Goal: Task Accomplishment & Management: Manage account settings

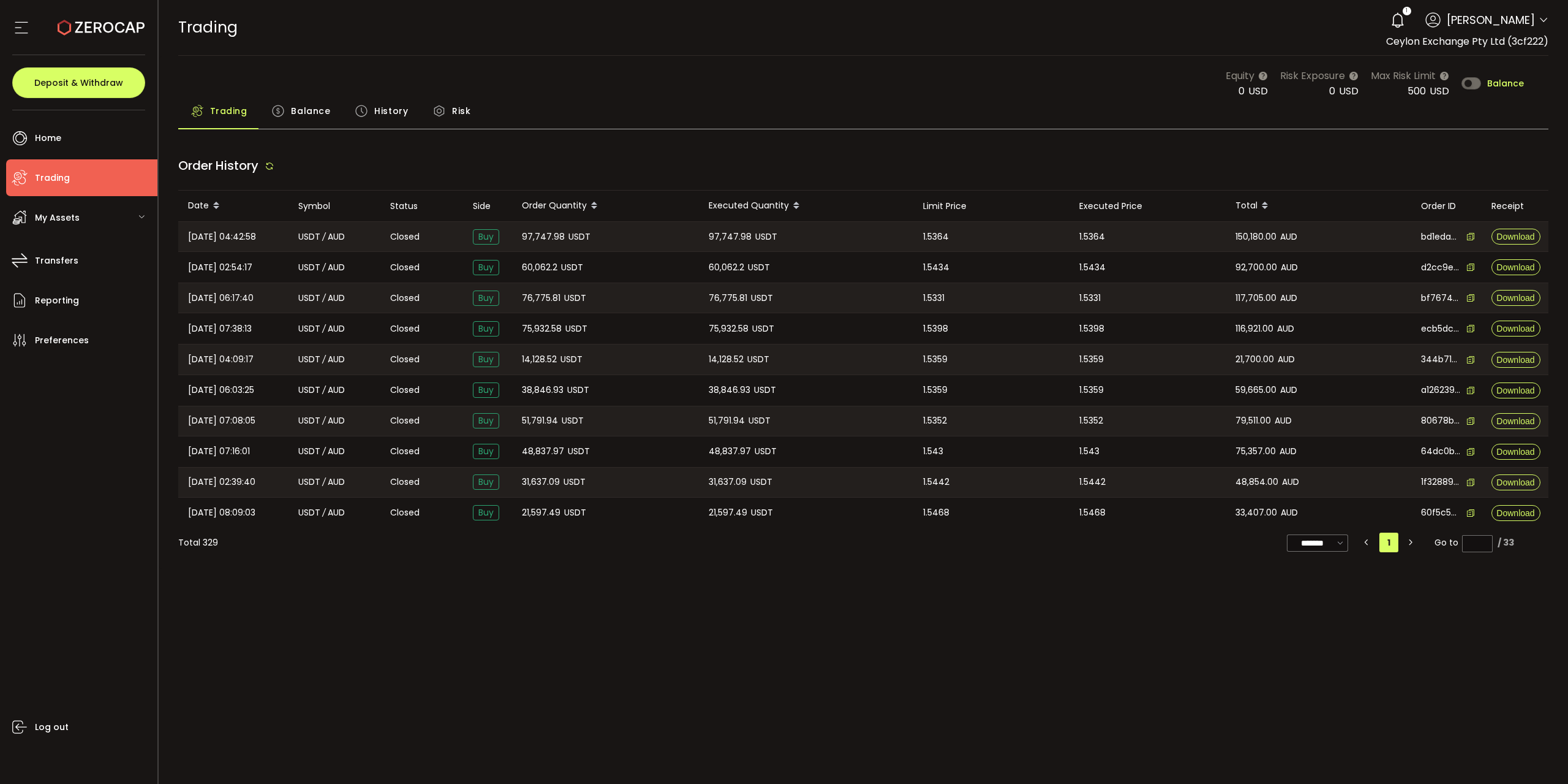
type input "***"
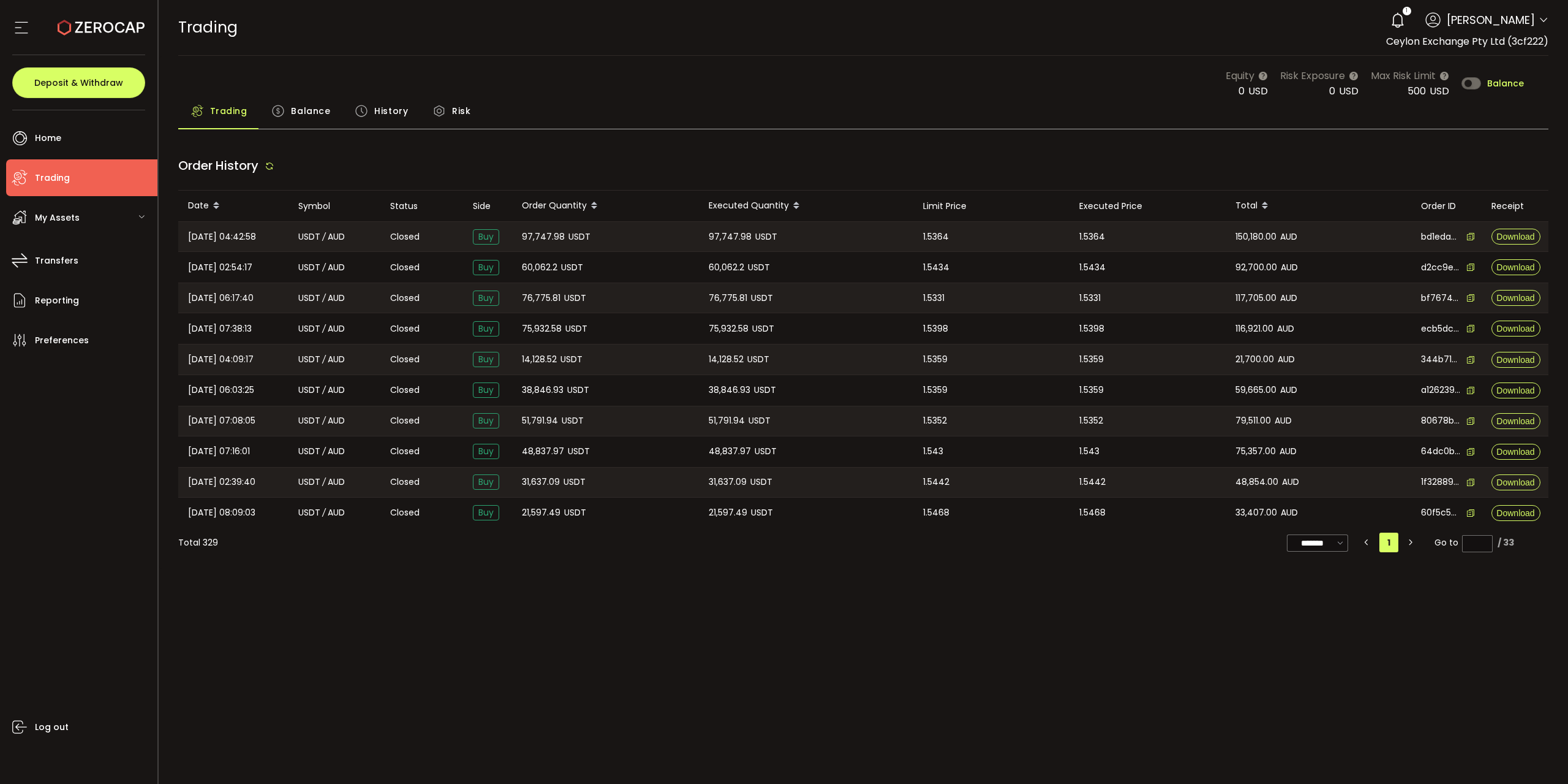
type input "***"
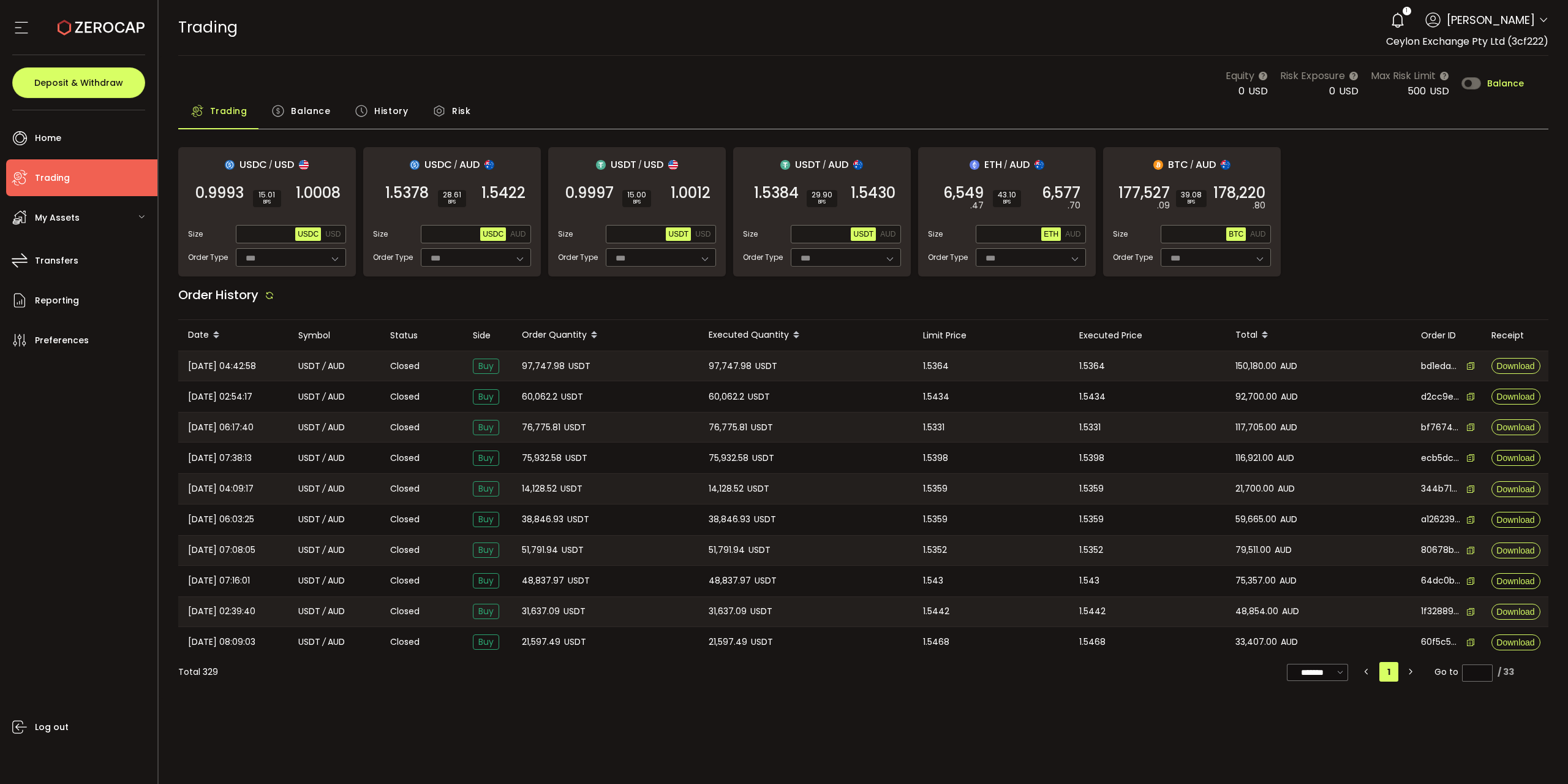
click at [1513, 82] on span "Balance" at bounding box center [1505, 83] width 37 height 9
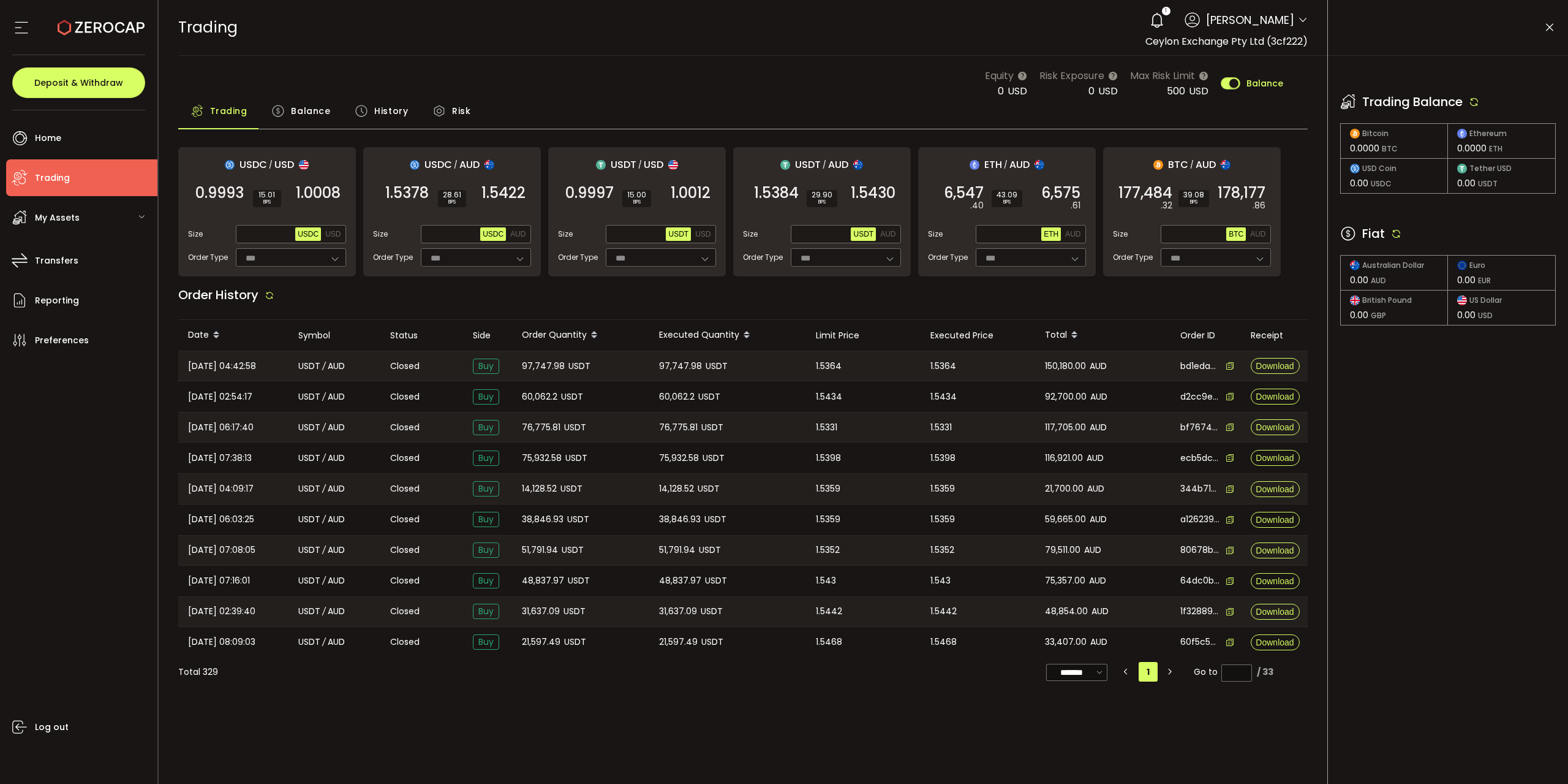
click at [1396, 232] on icon at bounding box center [1396, 233] width 11 height 11
click at [1472, 100] on icon at bounding box center [1475, 102] width 11 height 11
click at [1148, 24] on icon at bounding box center [1156, 20] width 17 height 17
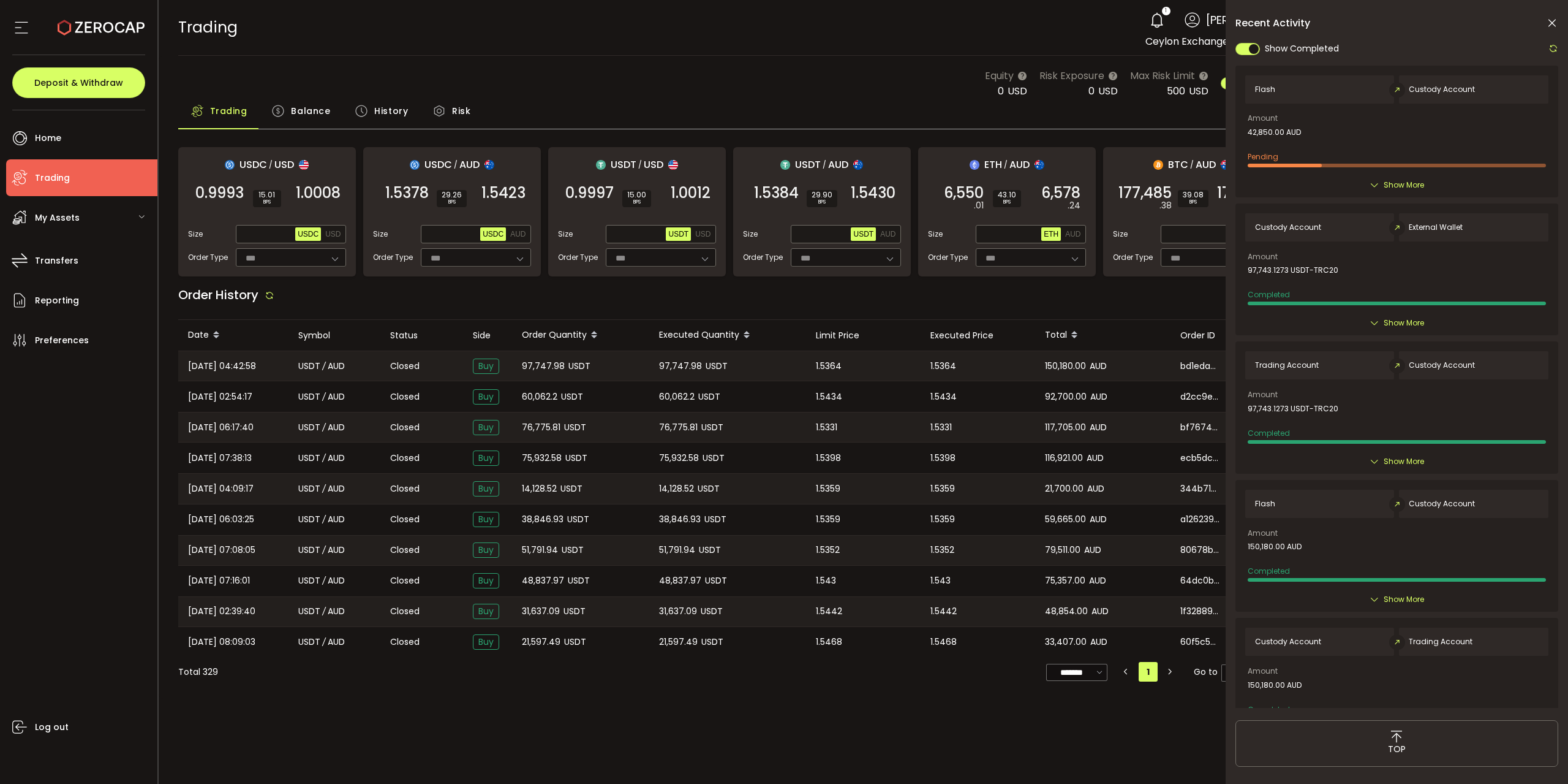
click at [1399, 186] on span "Show More" at bounding box center [1404, 184] width 41 height 12
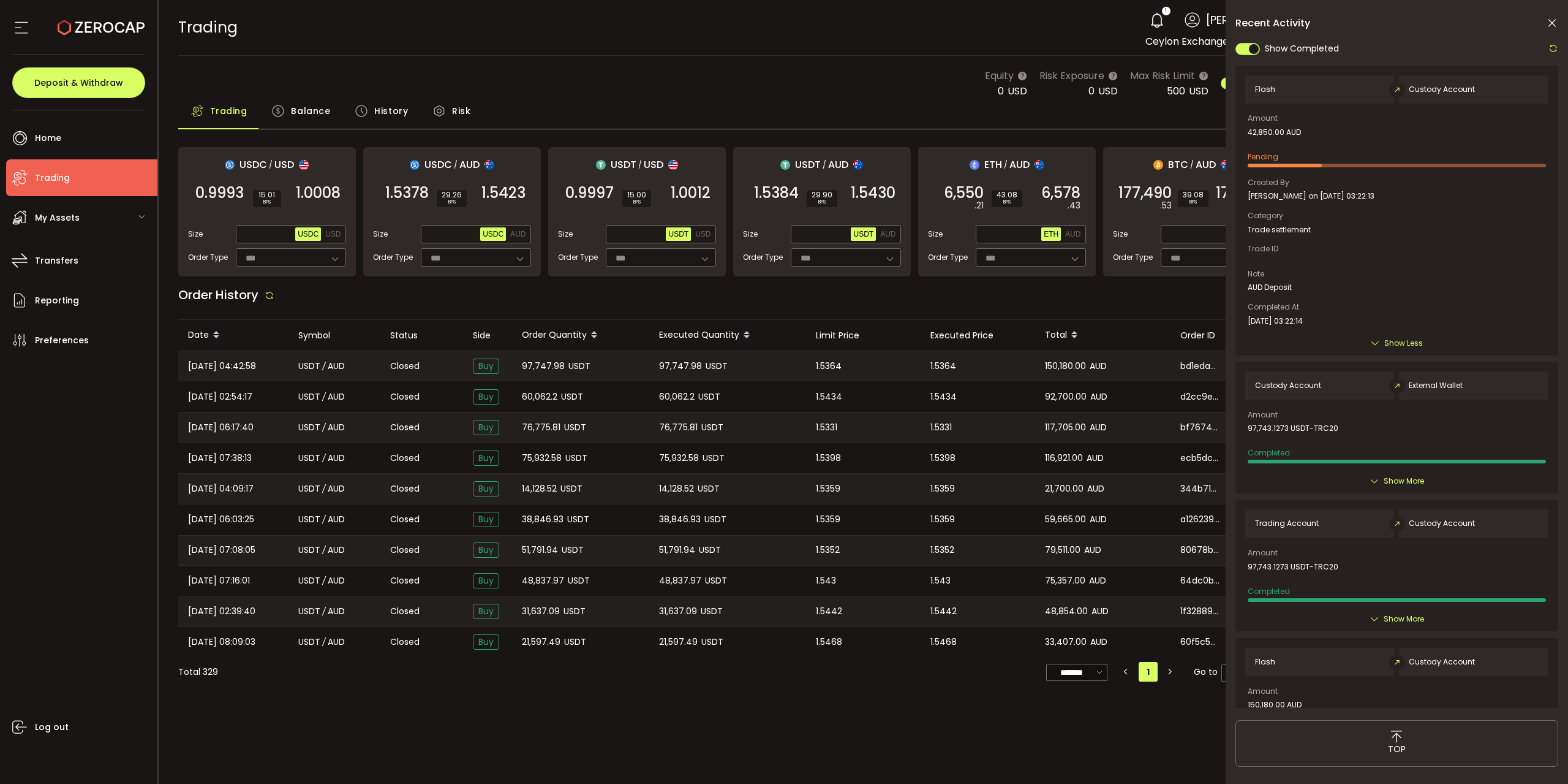
drag, startPoint x: 1553, startPoint y: 20, endPoint x: 1027, endPoint y: 108, distance: 533.3
click at [1553, 20] on icon at bounding box center [1552, 23] width 12 height 12
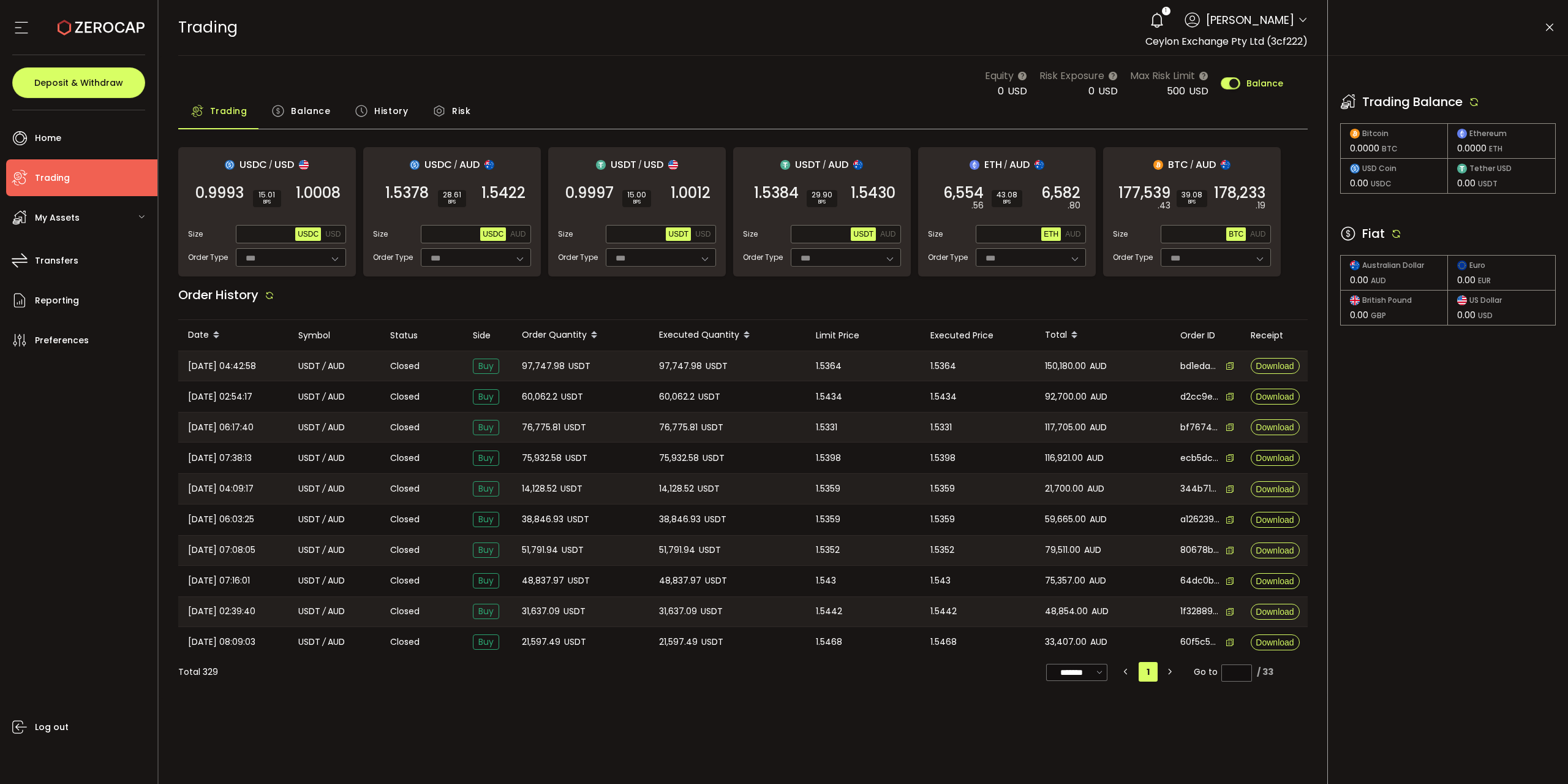
click at [1397, 227] on div "Fiat" at bounding box center [1448, 232] width 215 height 18
click at [1392, 234] on icon at bounding box center [1396, 233] width 11 height 11
click at [1479, 97] on icon at bounding box center [1475, 102] width 11 height 11
click at [1463, 219] on div "Trading Balance Bitcoin 0.0000 BTC Ethereum 0.0000 ETH USD Coin 0.00 USDC Tethe…" at bounding box center [1448, 196] width 240 height 281
click at [1393, 232] on icon at bounding box center [1396, 233] width 11 height 11
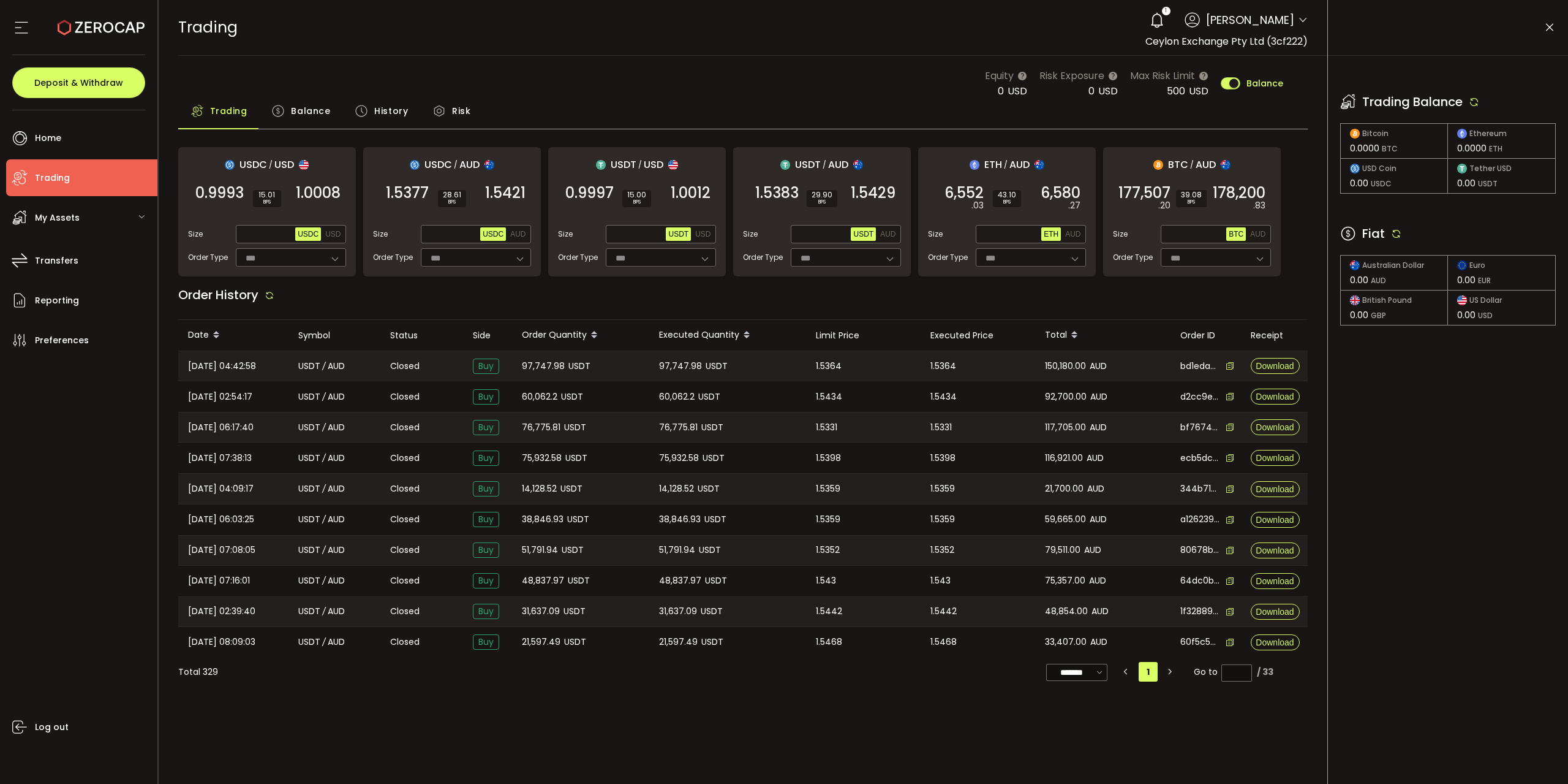
click at [1478, 102] on icon at bounding box center [1475, 102] width 11 height 11
click at [1394, 230] on icon at bounding box center [1396, 233] width 11 height 11
click at [1391, 233] on icon at bounding box center [1396, 233] width 11 height 11
click at [1392, 231] on icon at bounding box center [1396, 233] width 11 height 11
click at [1475, 104] on icon at bounding box center [1475, 102] width 11 height 11
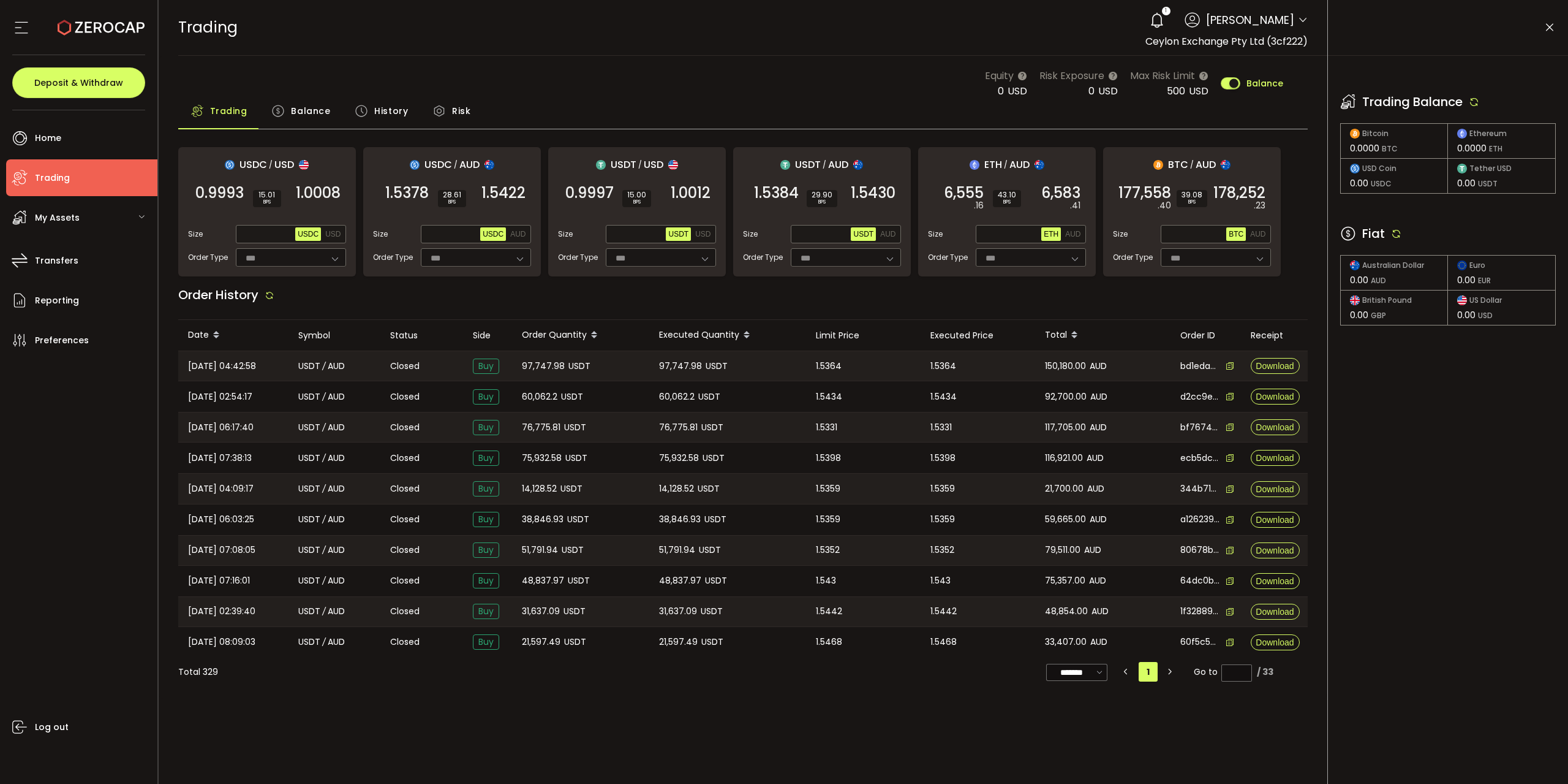
click at [1475, 104] on icon at bounding box center [1475, 102] width 11 height 11
click at [1394, 232] on icon at bounding box center [1396, 233] width 11 height 11
click at [1479, 101] on icon at bounding box center [1475, 102] width 11 height 11
click at [1397, 233] on icon at bounding box center [1396, 233] width 11 height 11
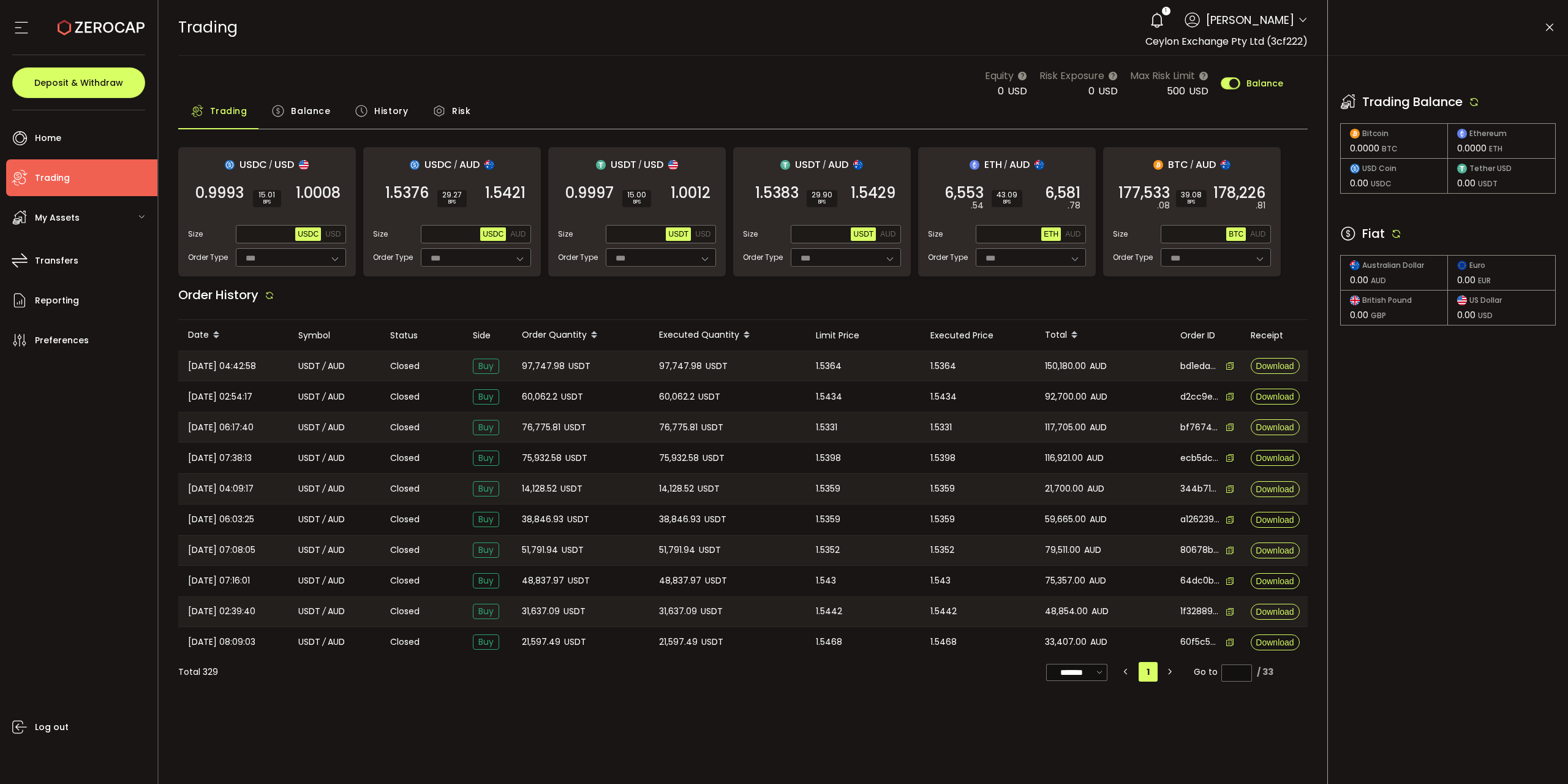
click at [1148, 14] on icon at bounding box center [1156, 20] width 17 height 17
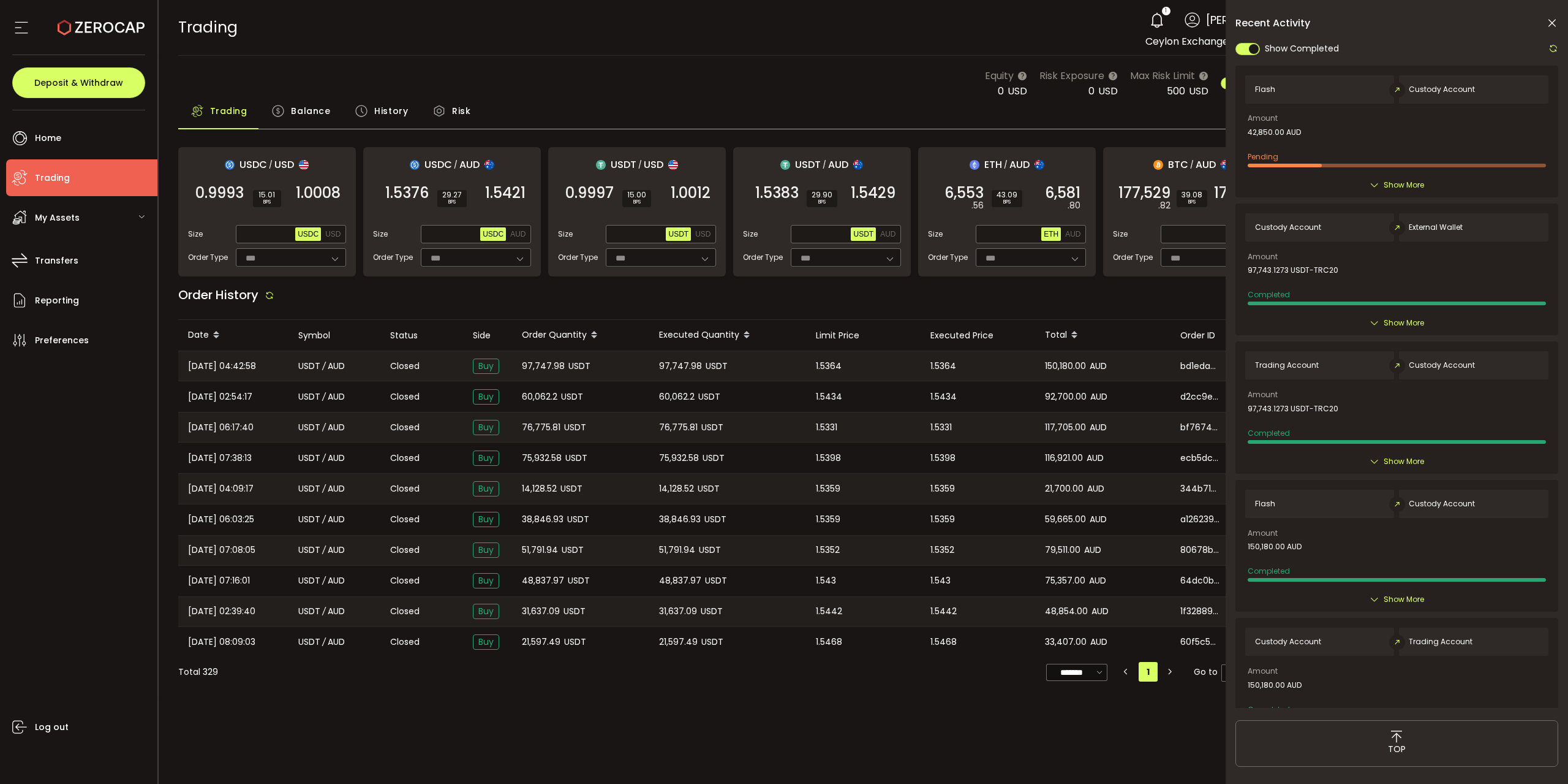
click at [1411, 179] on span "Show More" at bounding box center [1404, 184] width 41 height 12
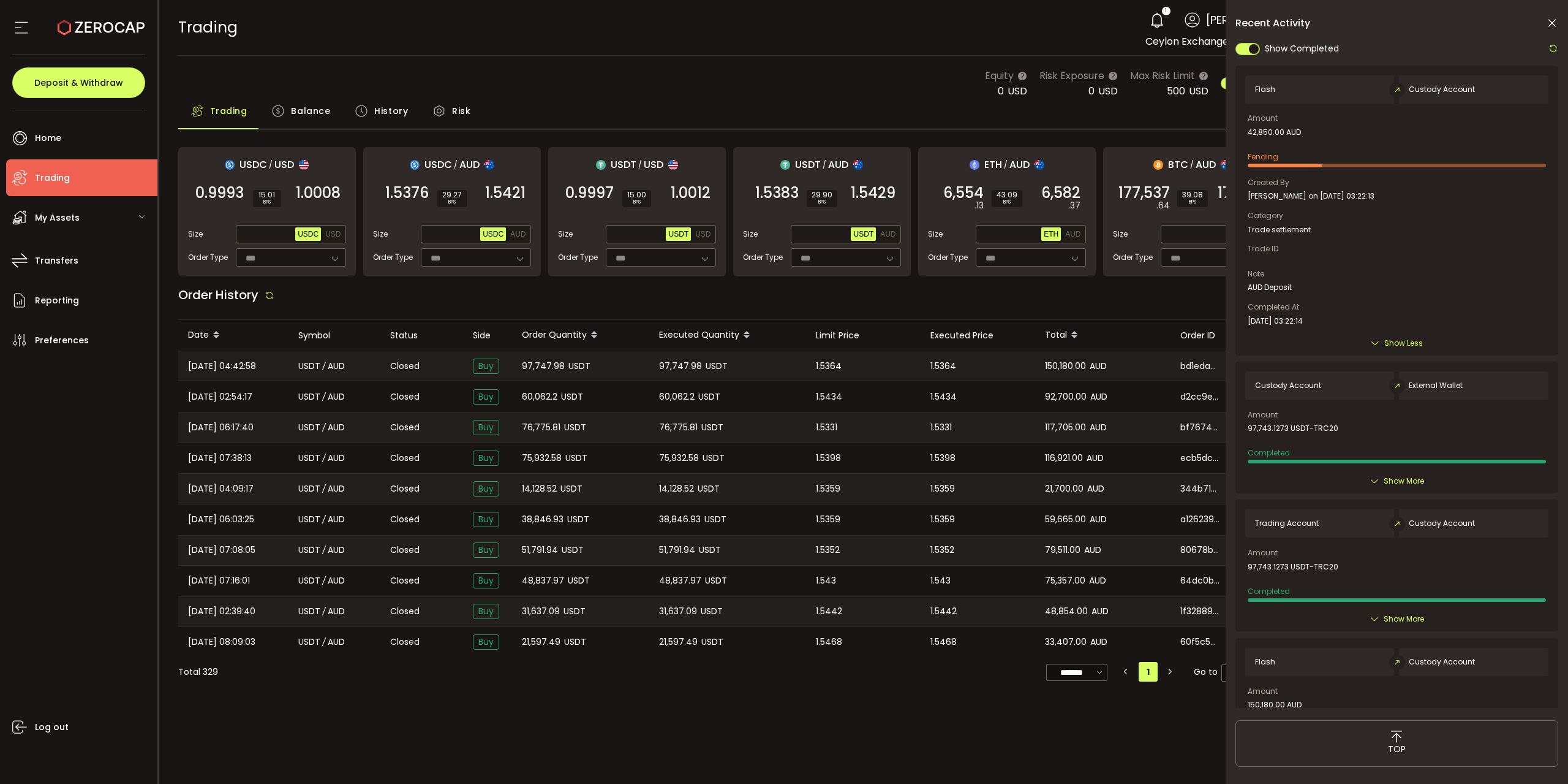
click at [1558, 26] on icon at bounding box center [1552, 23] width 12 height 12
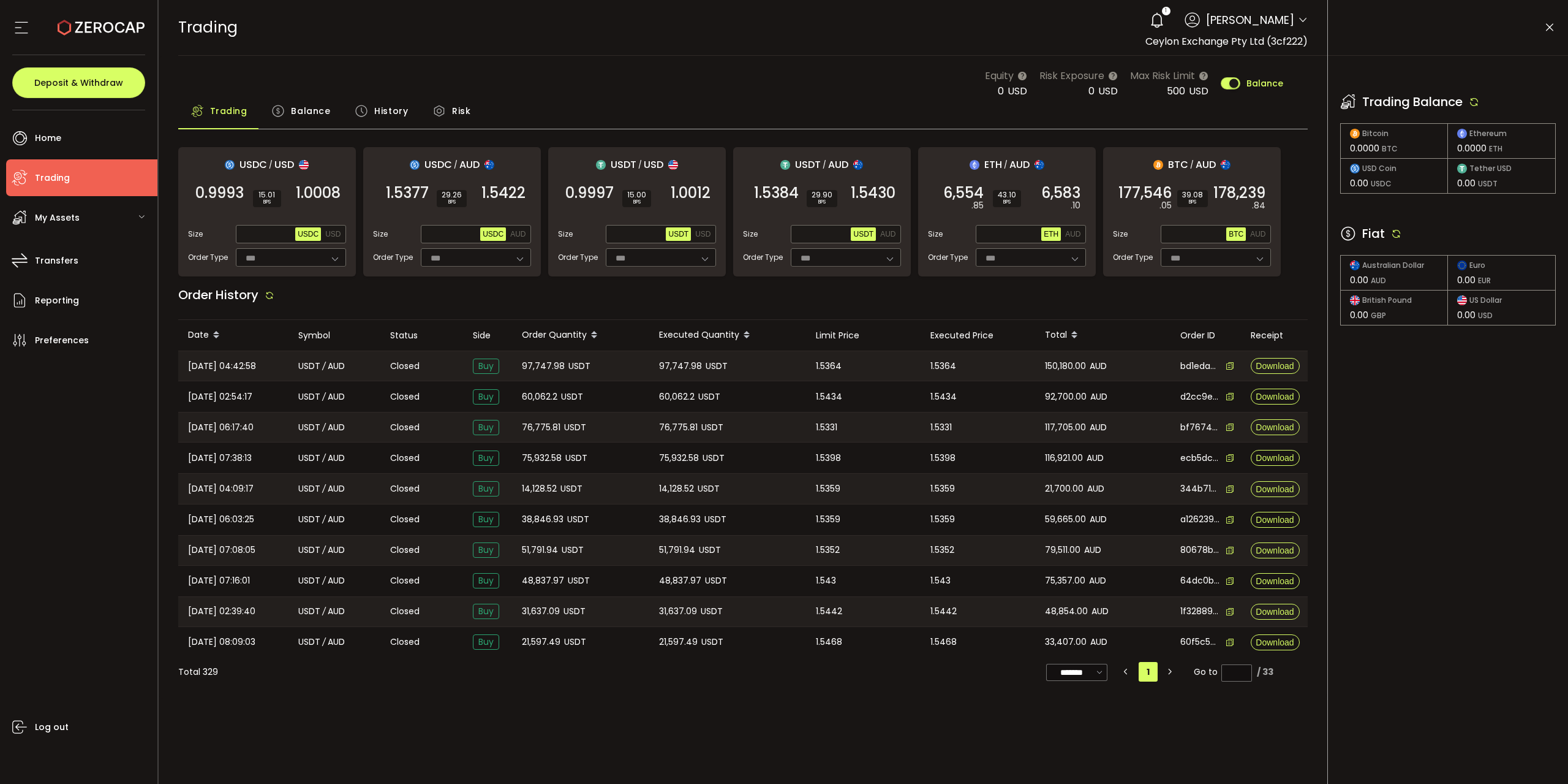
click at [1391, 233] on icon at bounding box center [1396, 233] width 11 height 11
click at [1476, 97] on icon at bounding box center [1475, 102] width 11 height 11
click at [1397, 232] on icon at bounding box center [1396, 233] width 11 height 11
click at [1475, 98] on icon at bounding box center [1475, 102] width 11 height 11
click at [1394, 231] on icon at bounding box center [1396, 233] width 11 height 11
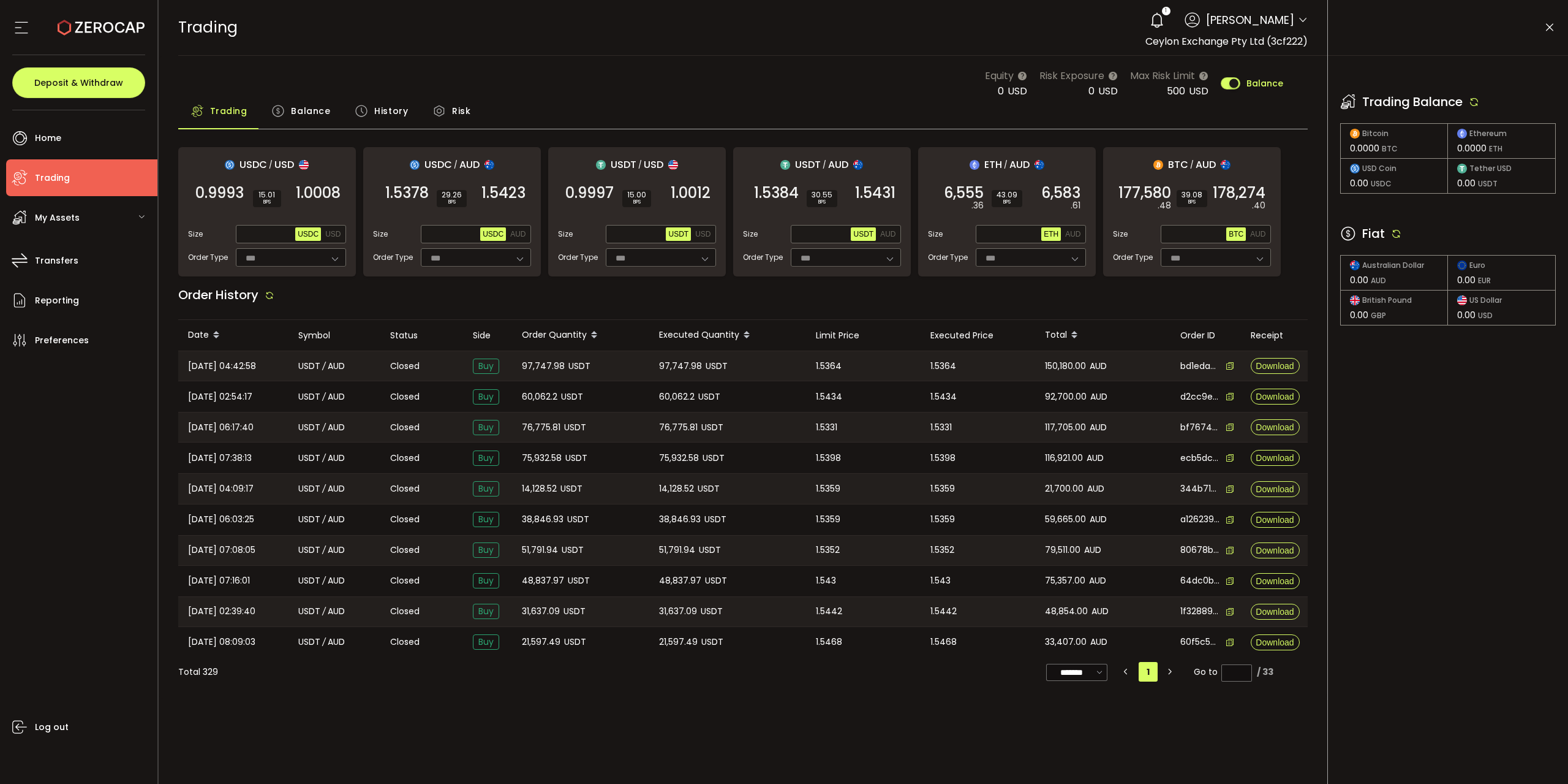
click at [1472, 98] on icon at bounding box center [1475, 102] width 11 height 11
click at [1398, 233] on icon at bounding box center [1396, 233] width 11 height 11
click at [1399, 229] on icon at bounding box center [1396, 233] width 11 height 11
click at [892, 237] on button "AUD" at bounding box center [887, 234] width 20 height 13
click at [815, 234] on input "text" at bounding box center [822, 234] width 59 height 13
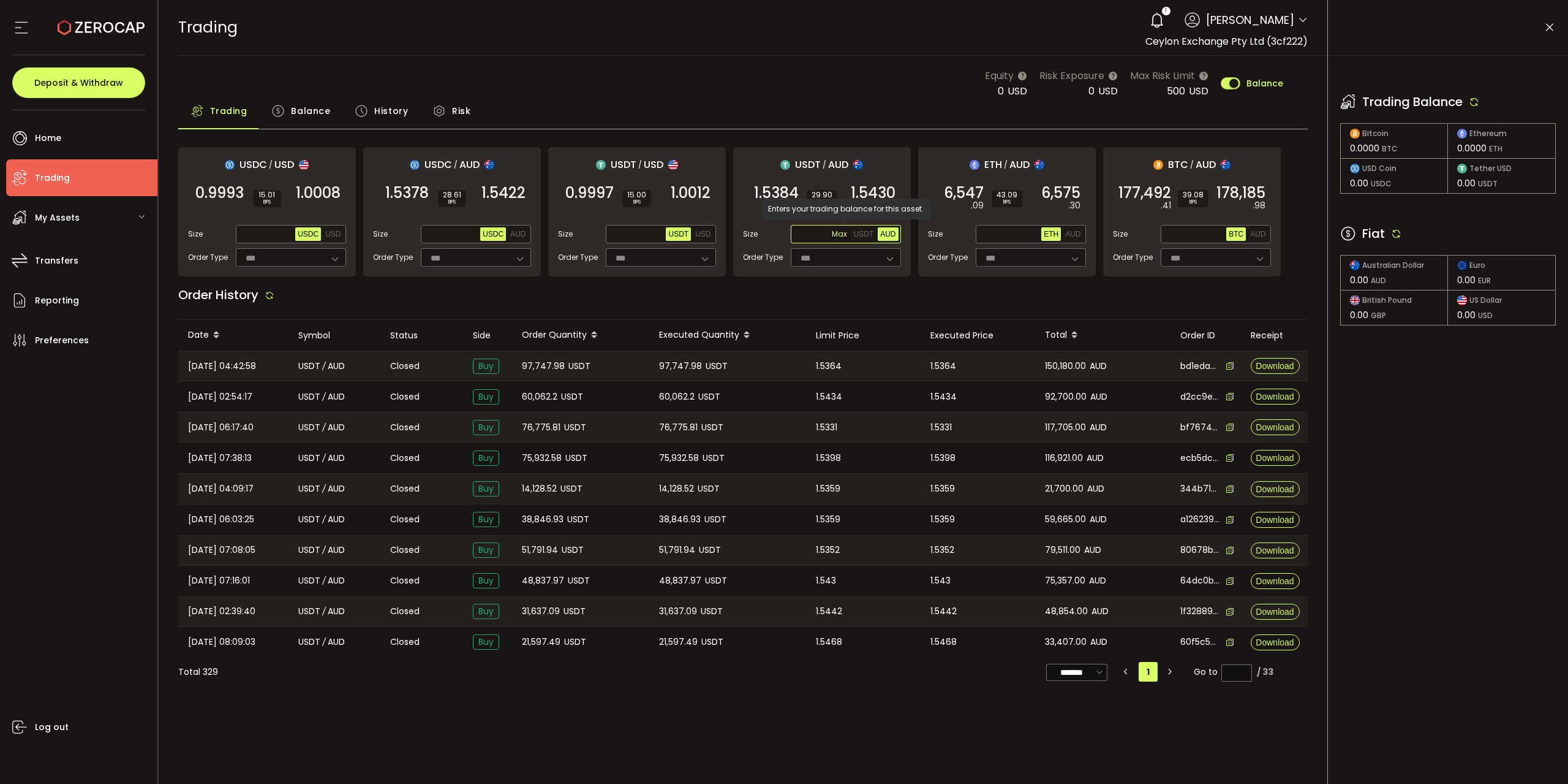
click at [843, 233] on span "Max" at bounding box center [839, 234] width 22 height 11
drag, startPoint x: 819, startPoint y: 236, endPoint x: 730, endPoint y: 244, distance: 89.4
click at [793, 242] on input "*" at bounding box center [822, 234] width 59 height 13
type input "******"
click at [857, 73] on div "Equity 0 USD Risk Exposure 0 USD Max Risk Limit 500 USD Balance" at bounding box center [743, 83] width 1130 height 30
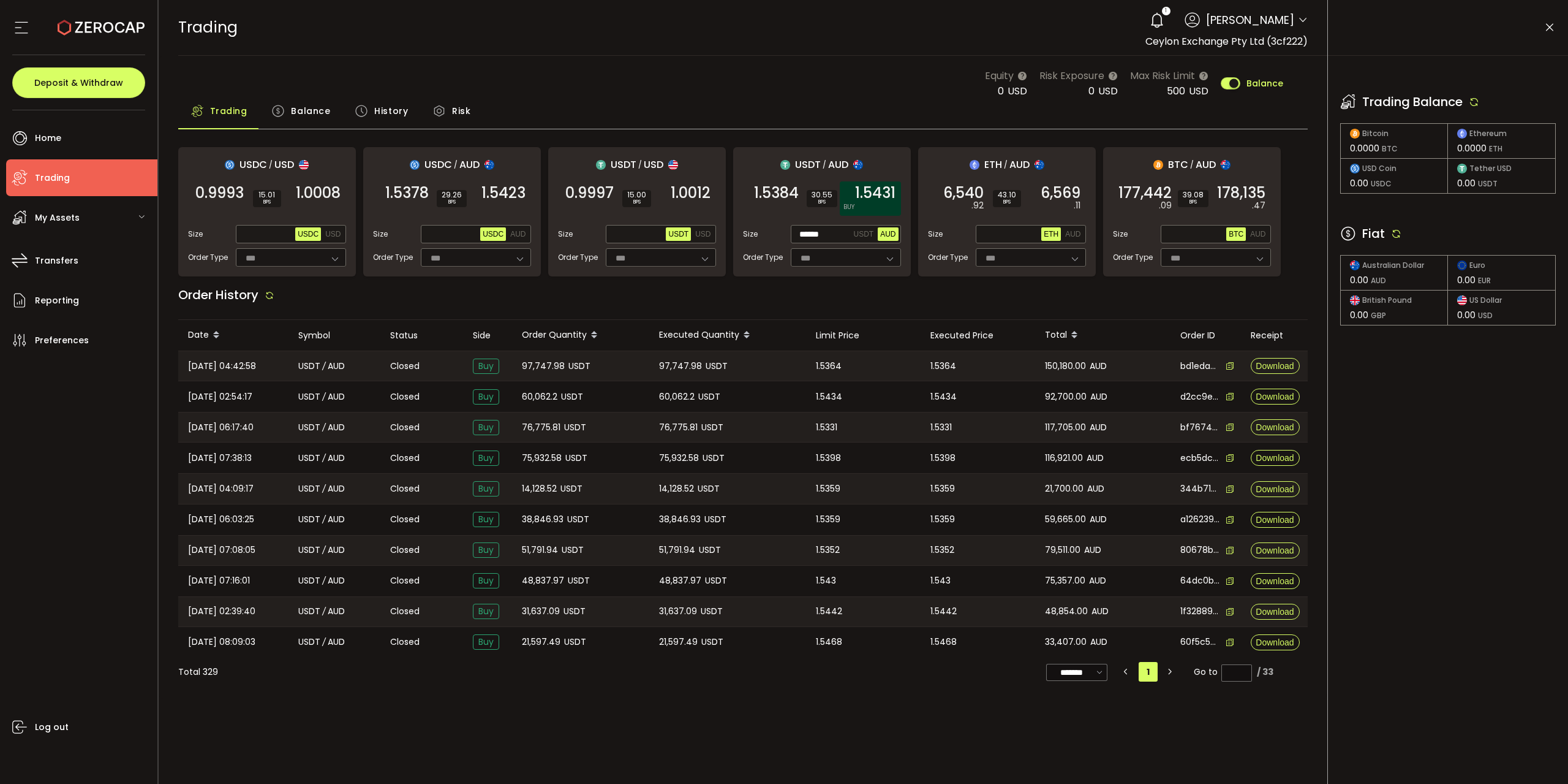
click at [885, 196] on span "1.5431" at bounding box center [875, 193] width 41 height 12
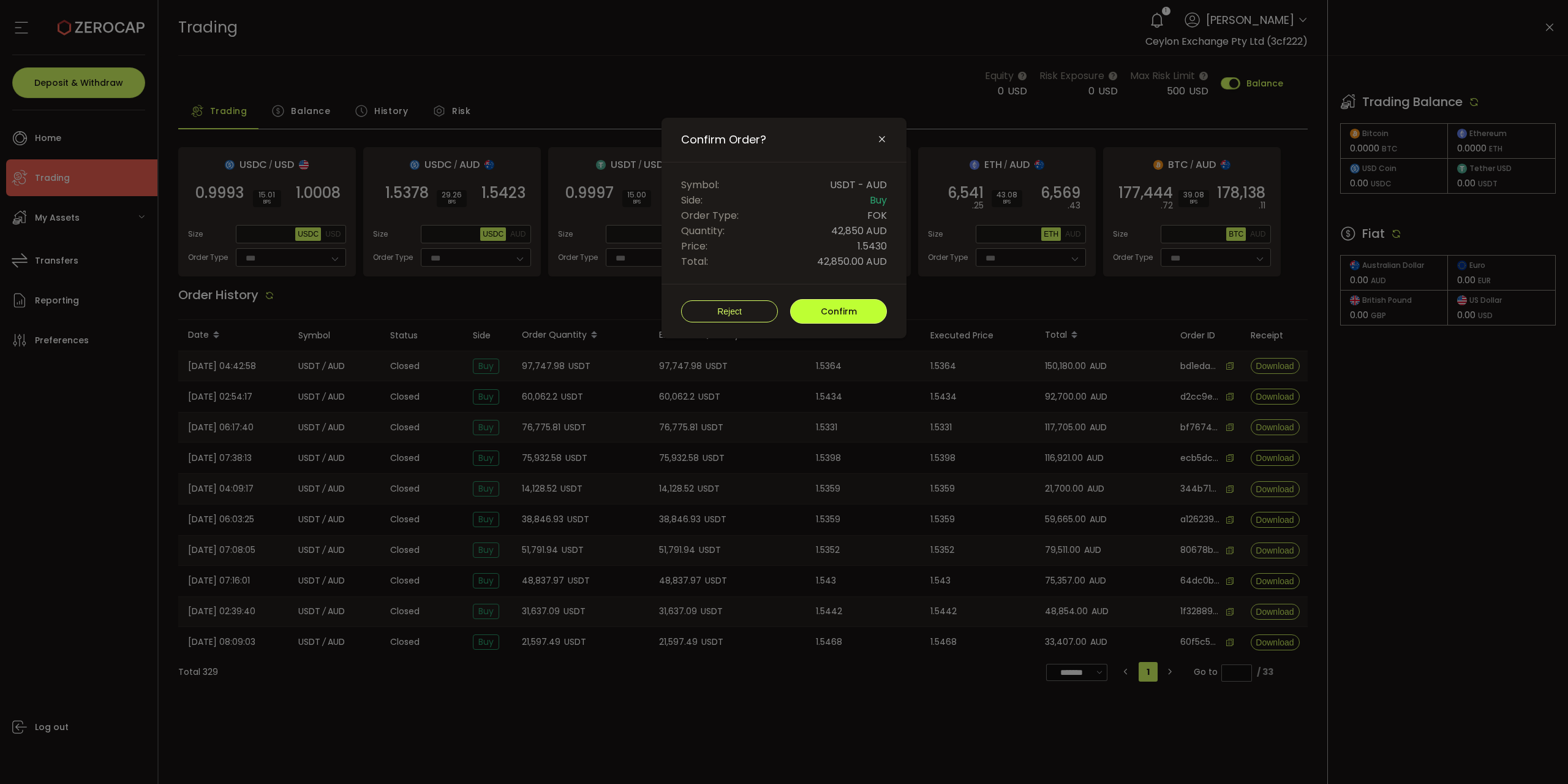
click at [855, 307] on span "Confirm" at bounding box center [838, 311] width 36 height 12
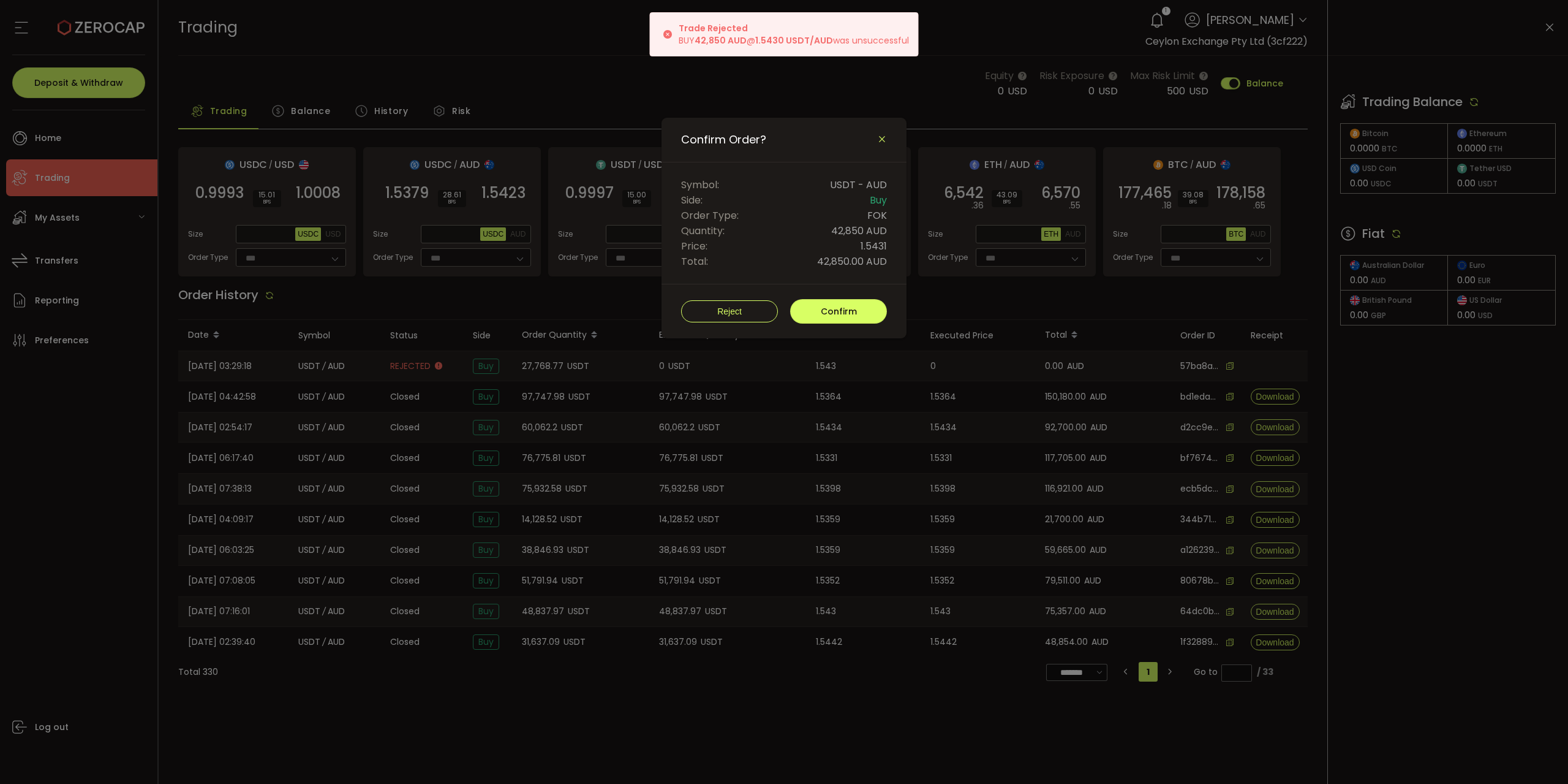
click at [883, 141] on icon "Close" at bounding box center [882, 139] width 9 height 9
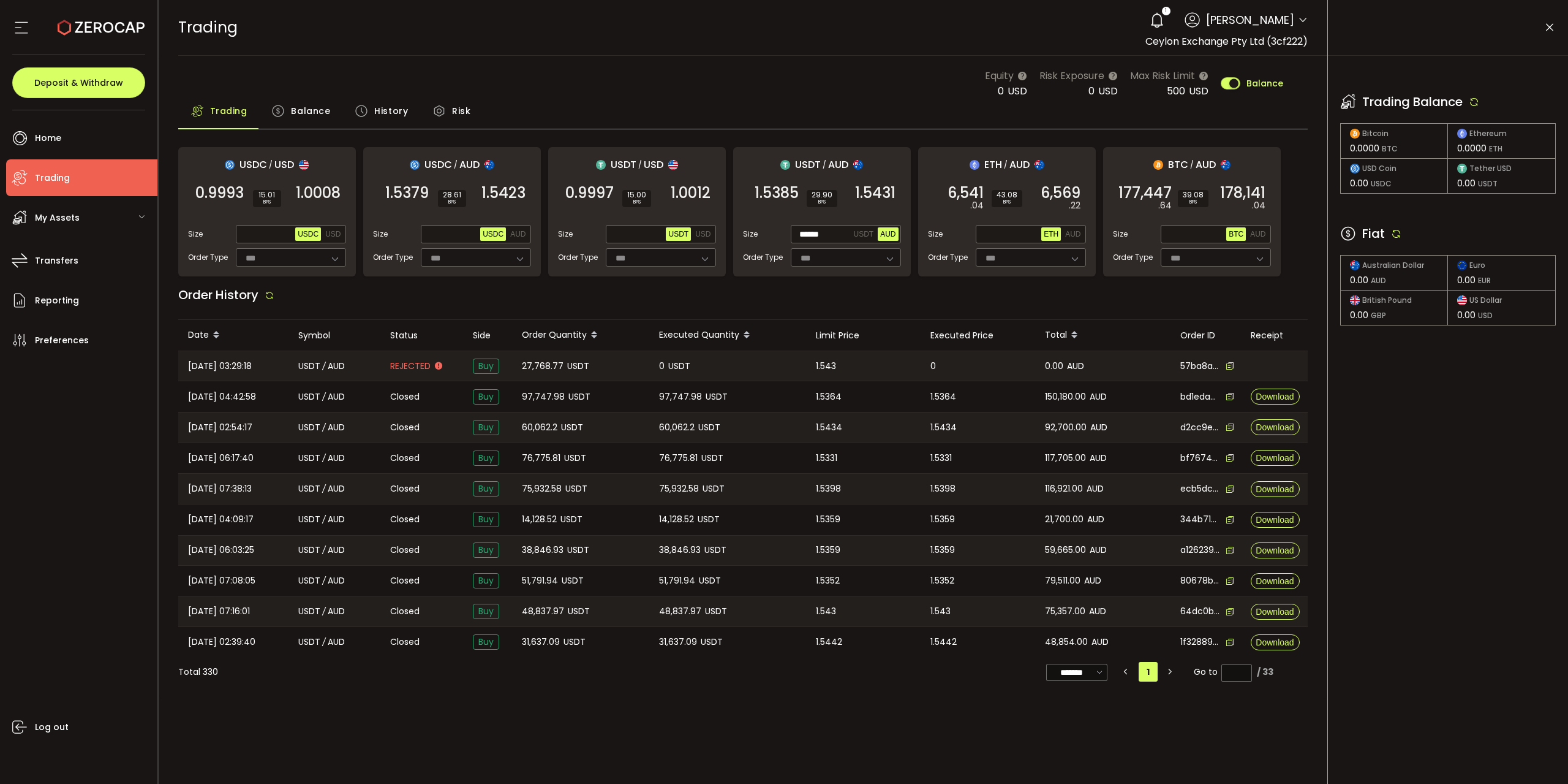
click at [894, 260] on icon at bounding box center [889, 257] width 15 height 18
click at [1071, 252] on icon at bounding box center [1074, 257] width 15 height 18
click at [759, 85] on div "Equity 0 USD Risk Exposure 0 USD Max Risk Limit 500 USD Balance" at bounding box center [743, 83] width 1130 height 30
click at [1395, 231] on icon at bounding box center [1396, 233] width 11 height 11
click at [1479, 98] on icon at bounding box center [1475, 102] width 11 height 11
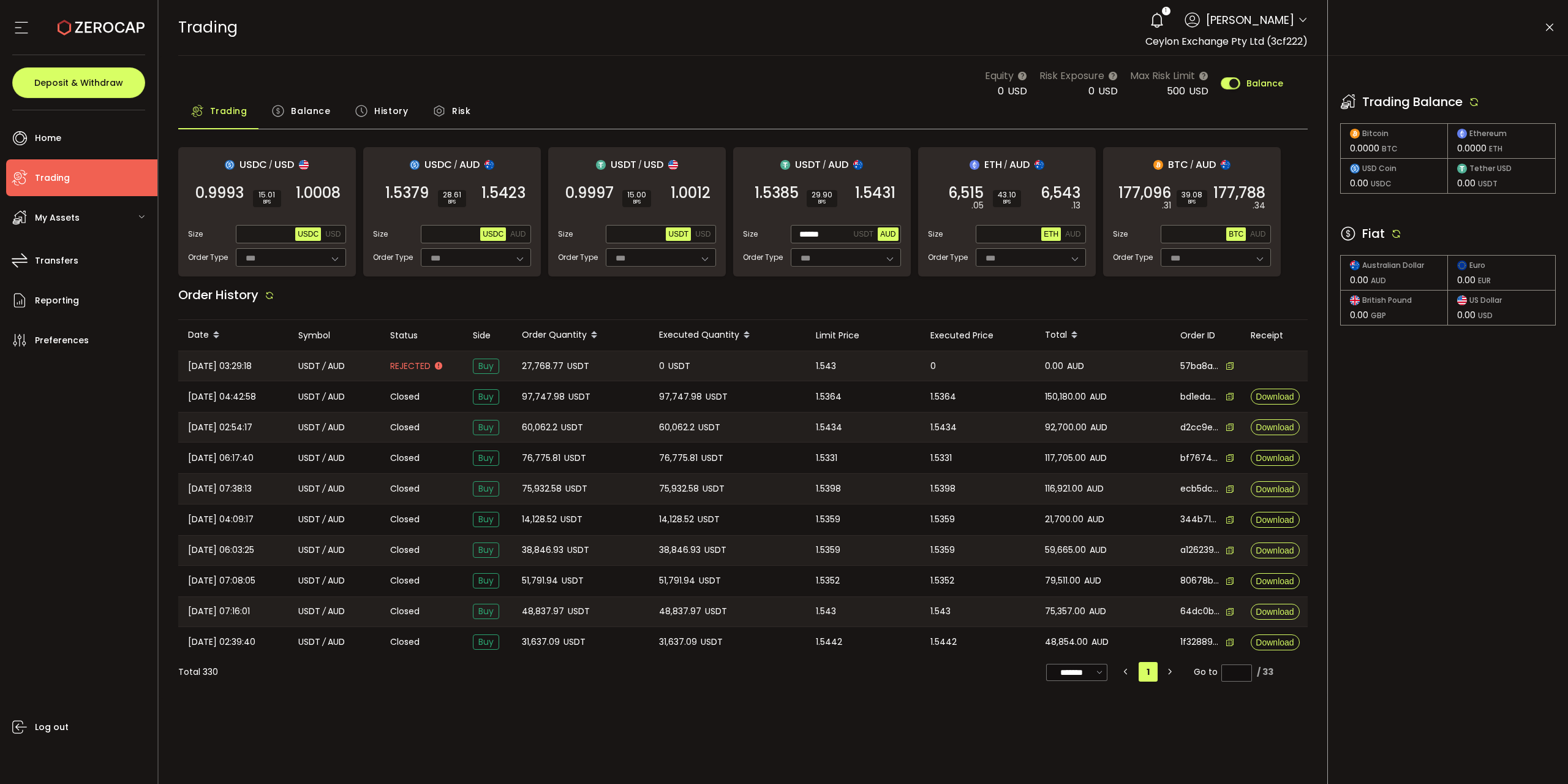
click at [1399, 229] on icon at bounding box center [1396, 233] width 11 height 11
click at [1399, 228] on icon at bounding box center [1396, 233] width 11 height 11
click at [1476, 105] on icon at bounding box center [1475, 102] width 11 height 11
click at [1398, 233] on icon at bounding box center [1396, 233] width 11 height 11
click at [1401, 234] on icon at bounding box center [1396, 233] width 11 height 11
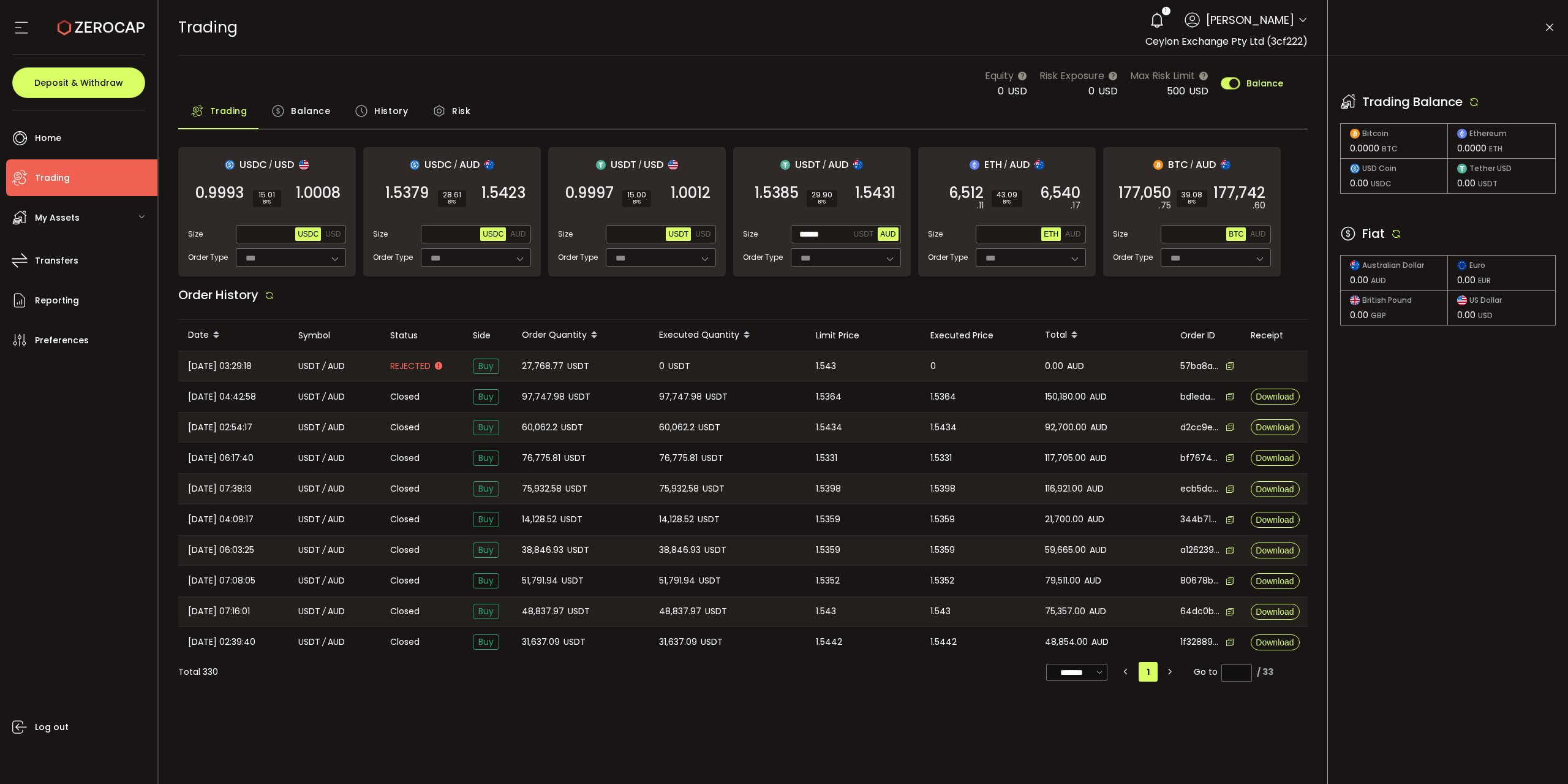
click at [1148, 19] on icon at bounding box center [1156, 20] width 17 height 17
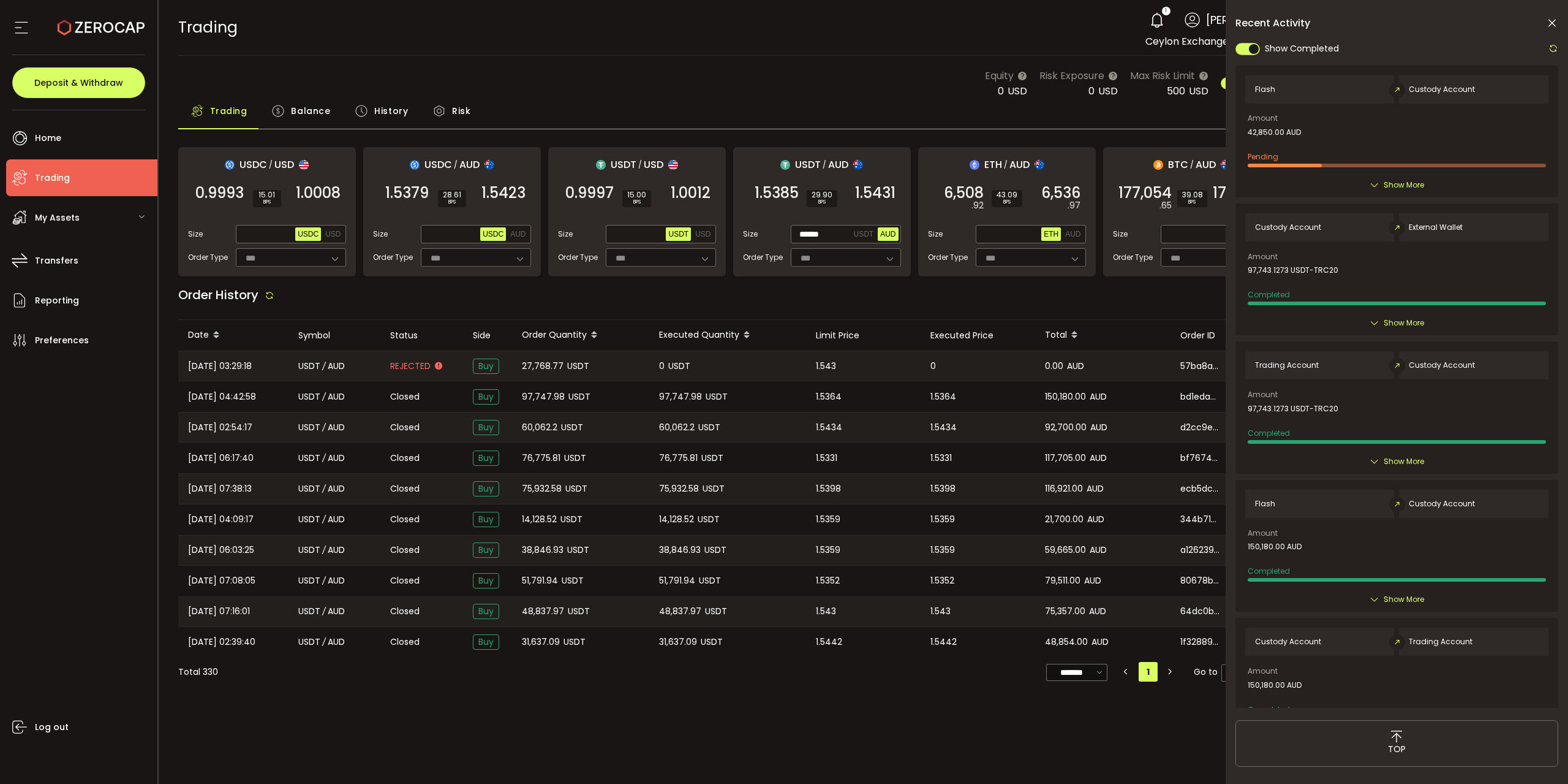
click at [1411, 194] on div "Flash Custody Account Amount 42,850.00 AUD Pending Created By [PERSON_NAME] on …" at bounding box center [1397, 130] width 323 height 131
click at [1410, 185] on span "Show More" at bounding box center [1404, 184] width 41 height 12
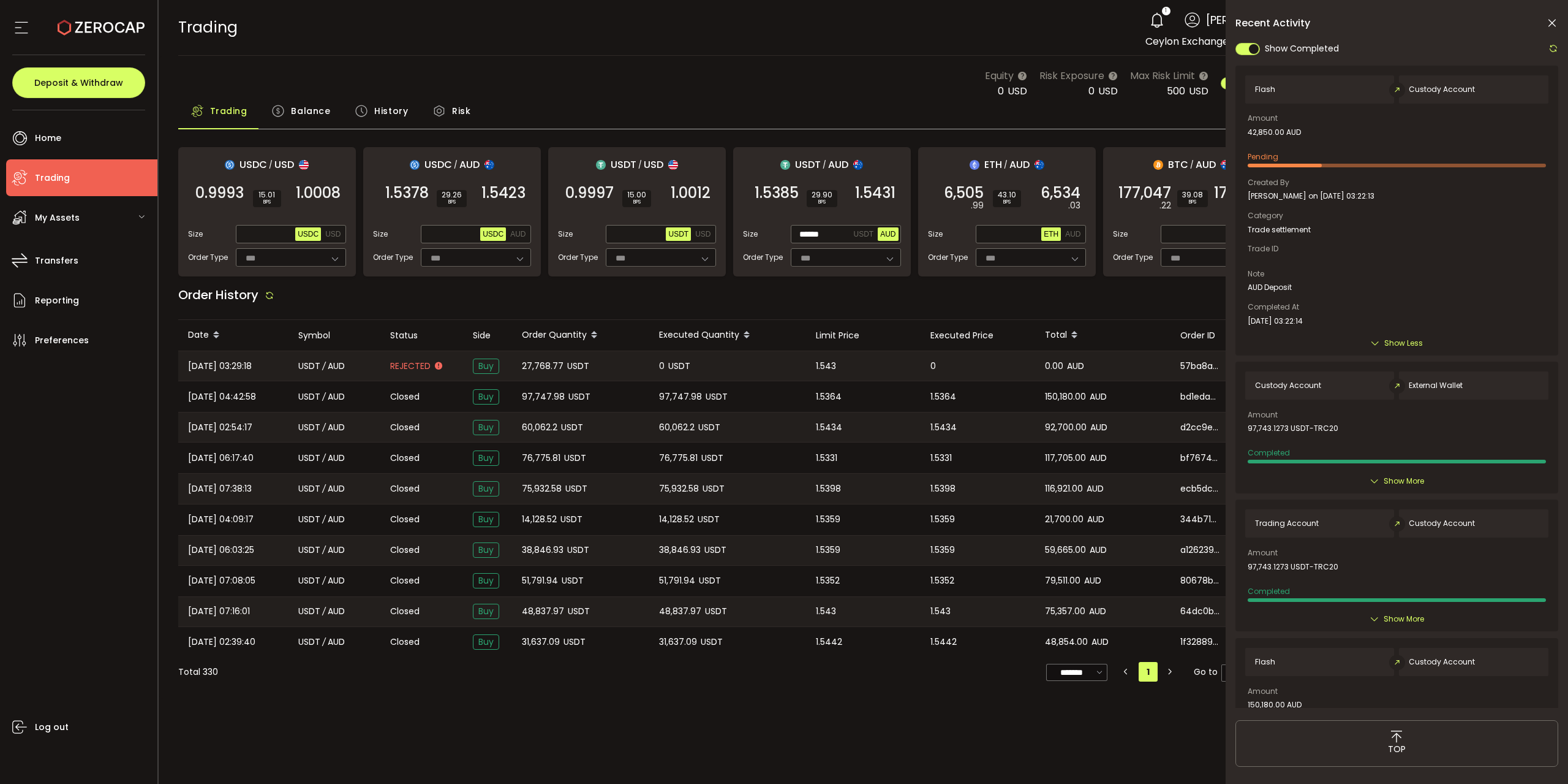
click at [1548, 26] on icon at bounding box center [1552, 23] width 12 height 12
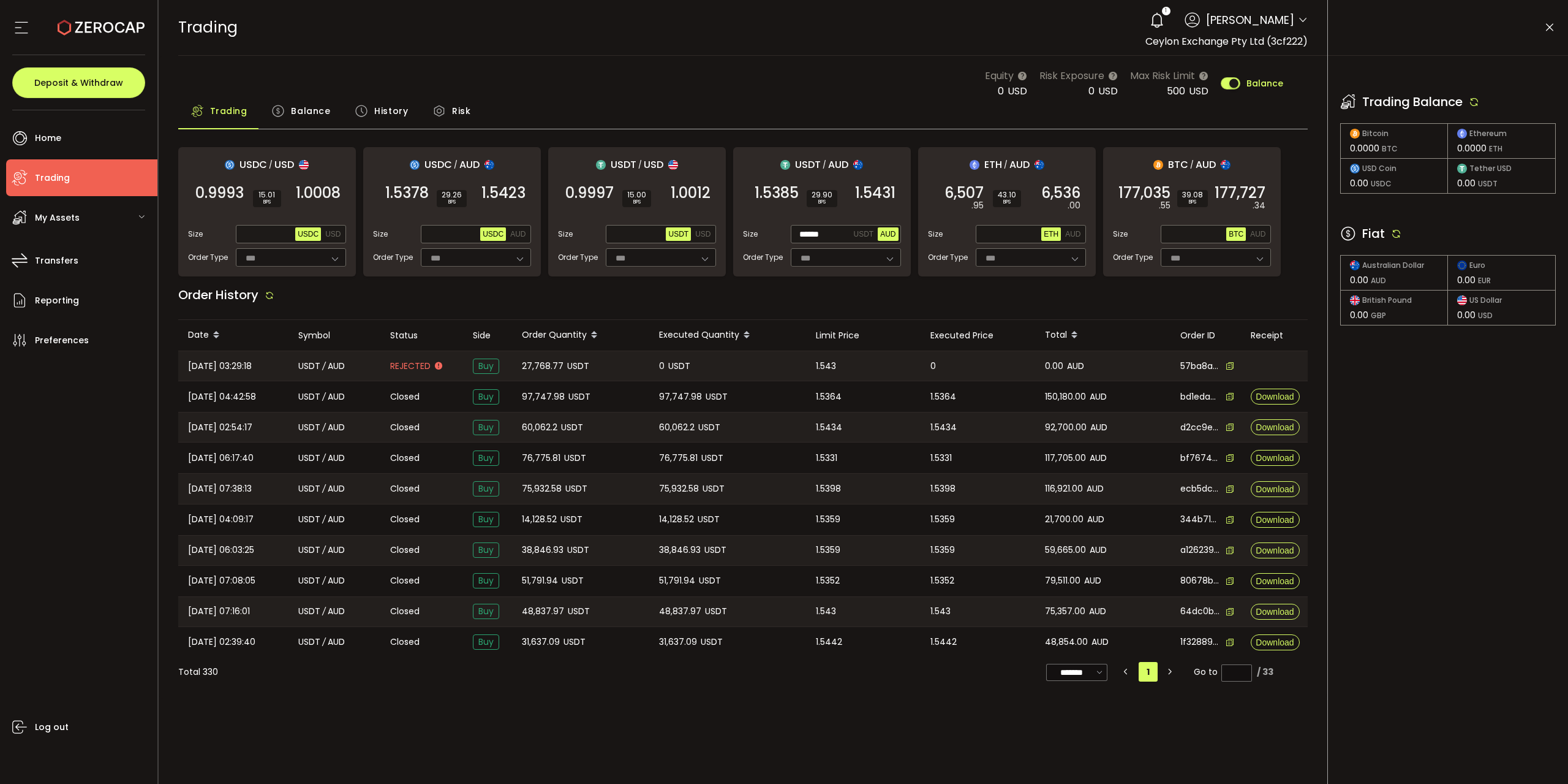
click at [777, 70] on div "Equity 0 USD Risk Exposure 0 USD Max Risk Limit 500 USD Balance" at bounding box center [743, 83] width 1130 height 30
click at [1391, 225] on div "Fiat" at bounding box center [1448, 232] width 215 height 18
click at [1398, 230] on icon at bounding box center [1396, 233] width 11 height 11
click at [1475, 102] on icon at bounding box center [1475, 102] width 11 height 11
click at [1476, 68] on div "Trading Balance Bitcoin 0.0000 BTC Ethereum 0.0000 ETH USD Coin 0.00 USDC Tethe…" at bounding box center [1448, 196] width 240 height 281
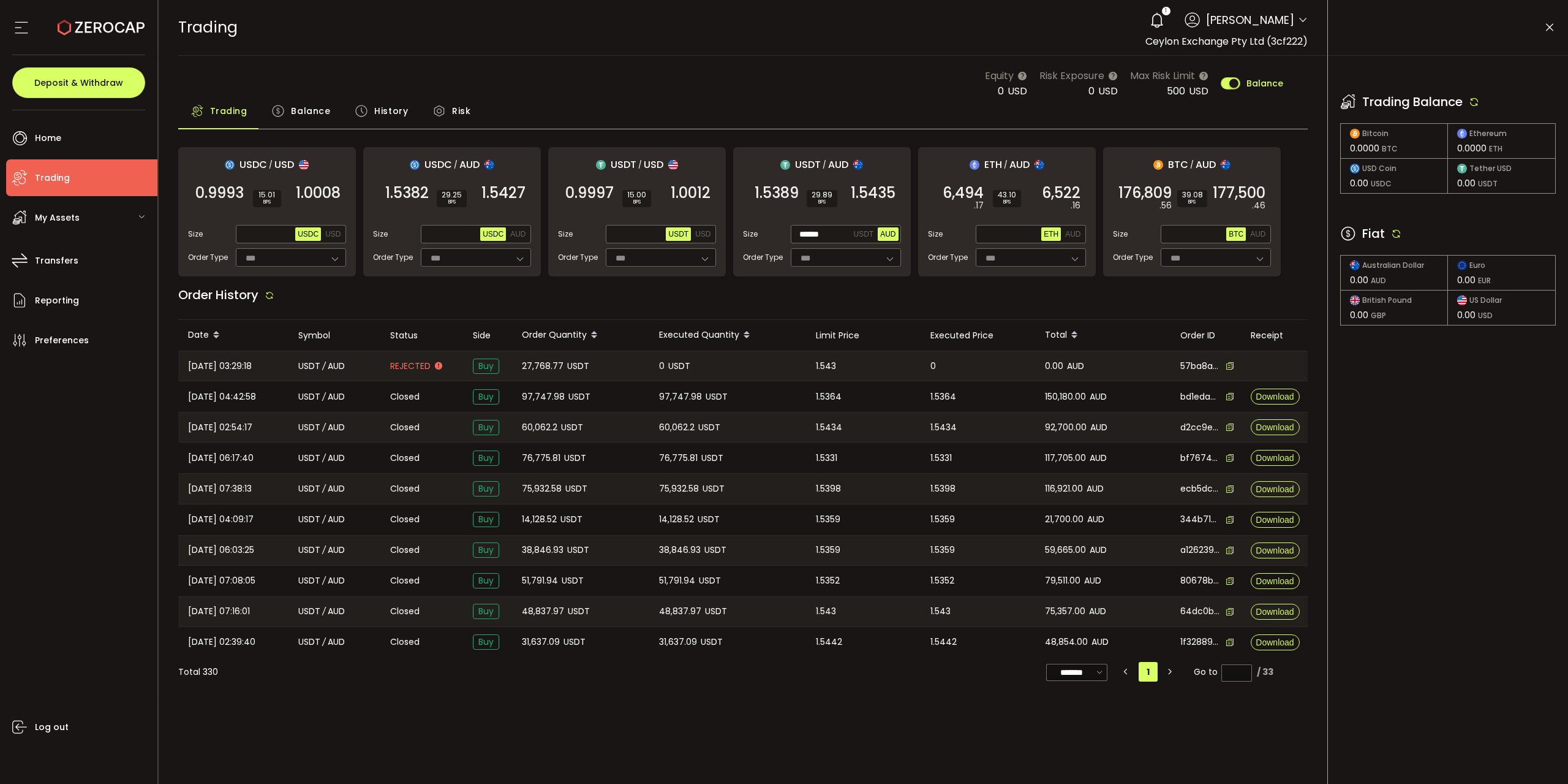
click at [1402, 230] on div "Fiat" at bounding box center [1448, 232] width 215 height 18
click at [1399, 233] on icon at bounding box center [1396, 233] width 11 height 11
click at [1399, 234] on icon at bounding box center [1396, 233] width 11 height 11
click at [1474, 101] on icon at bounding box center [1475, 102] width 11 height 11
click at [1398, 232] on icon at bounding box center [1396, 233] width 11 height 11
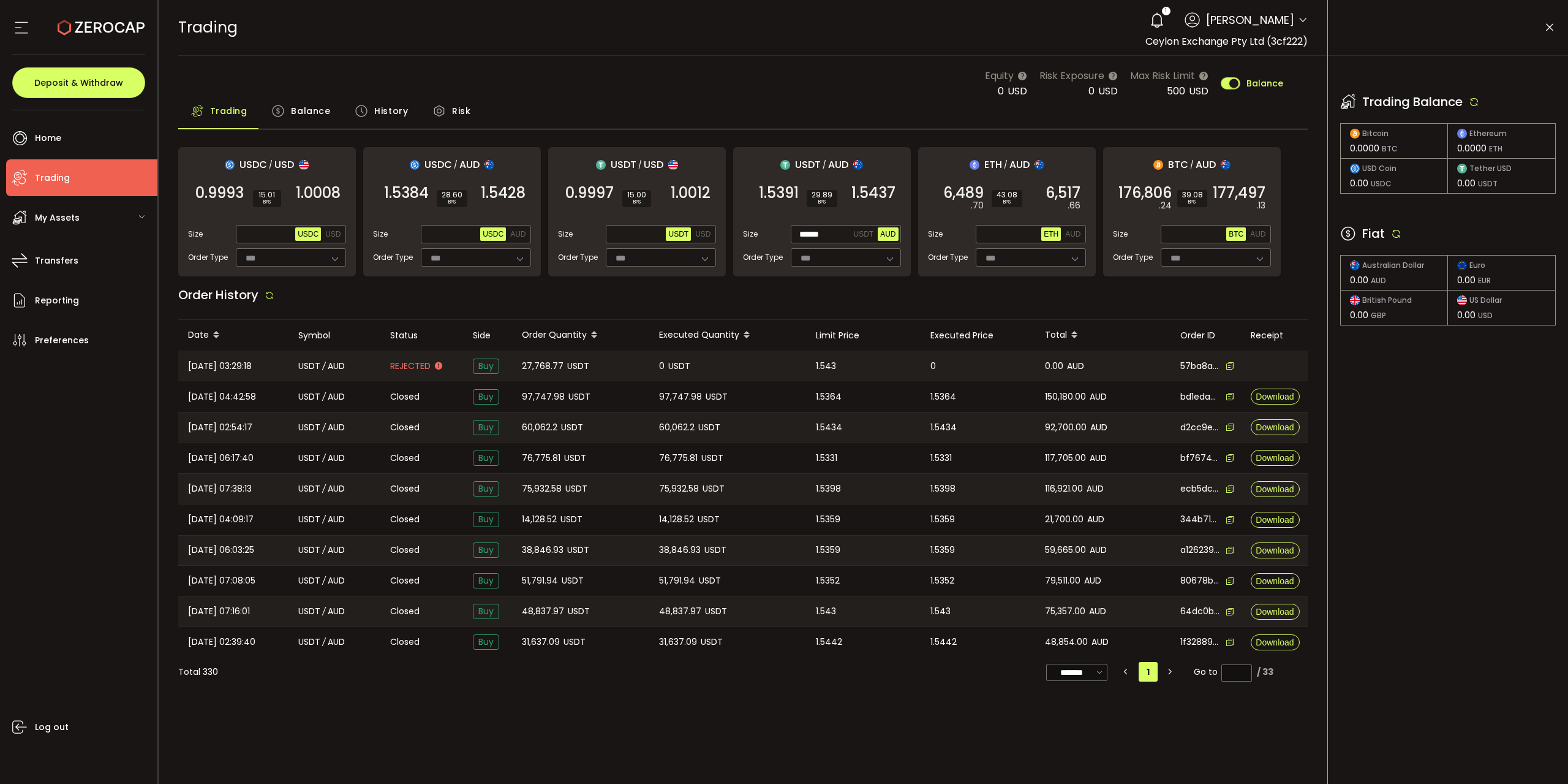
click at [1475, 104] on icon at bounding box center [1475, 102] width 11 height 11
click at [1447, 233] on div "Fiat" at bounding box center [1448, 232] width 215 height 18
click at [892, 193] on span "1.5437" at bounding box center [873, 193] width 44 height 12
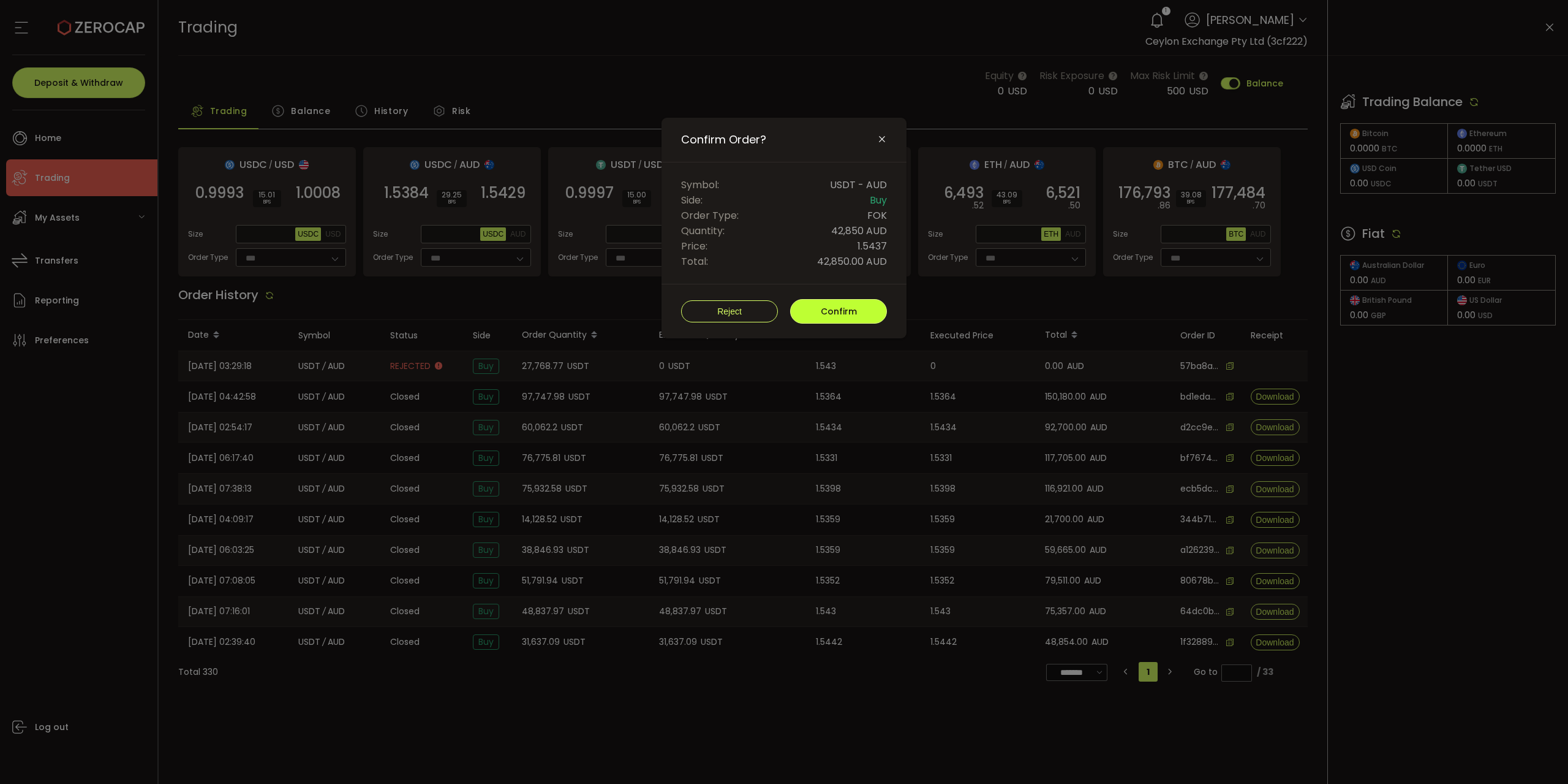
click at [839, 299] on button "Confirm" at bounding box center [838, 312] width 97 height 25
click at [845, 300] on button "Confirm" at bounding box center [838, 312] width 97 height 25
click at [883, 140] on icon "Close" at bounding box center [882, 139] width 9 height 9
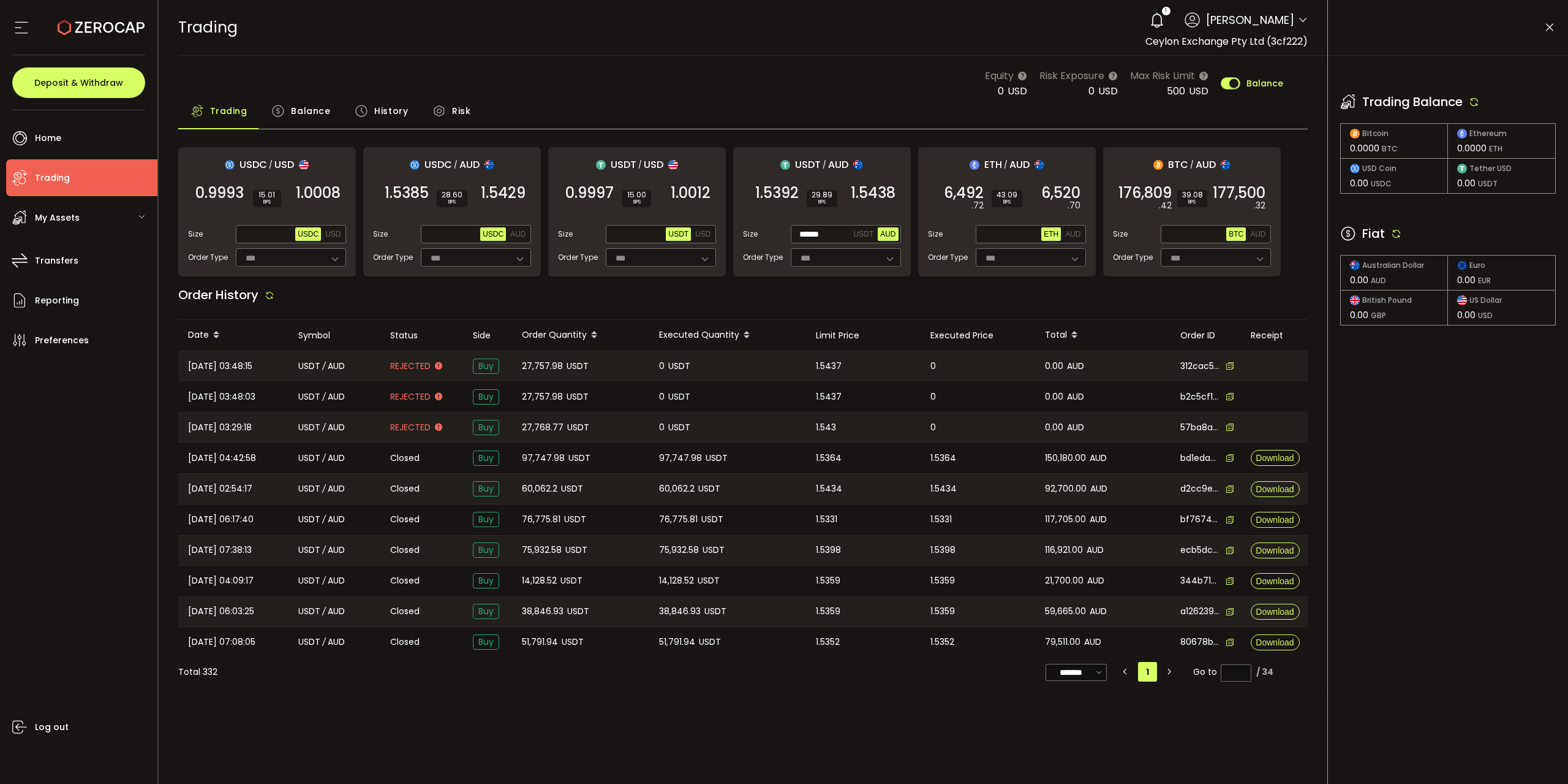
click at [1554, 27] on icon at bounding box center [1549, 27] width 12 height 12
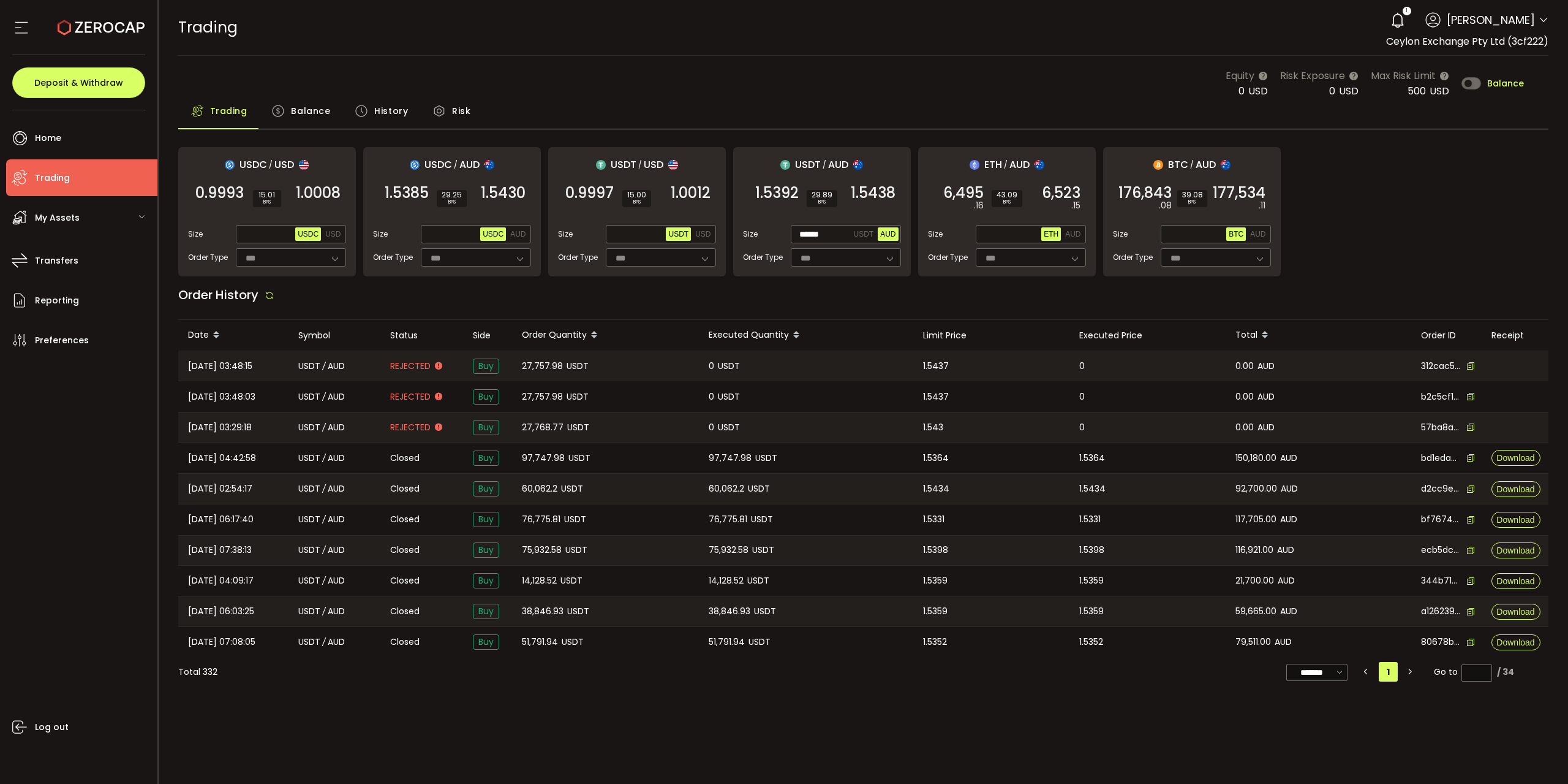
click at [1351, 228] on div "USDC / USD 0.9993 SELL 15.01 BPS 1.0008 BUY Size Max USDC USD Order Type *** FO…" at bounding box center [864, 212] width 1371 height 129
click at [1497, 83] on span "Balance" at bounding box center [1505, 83] width 37 height 9
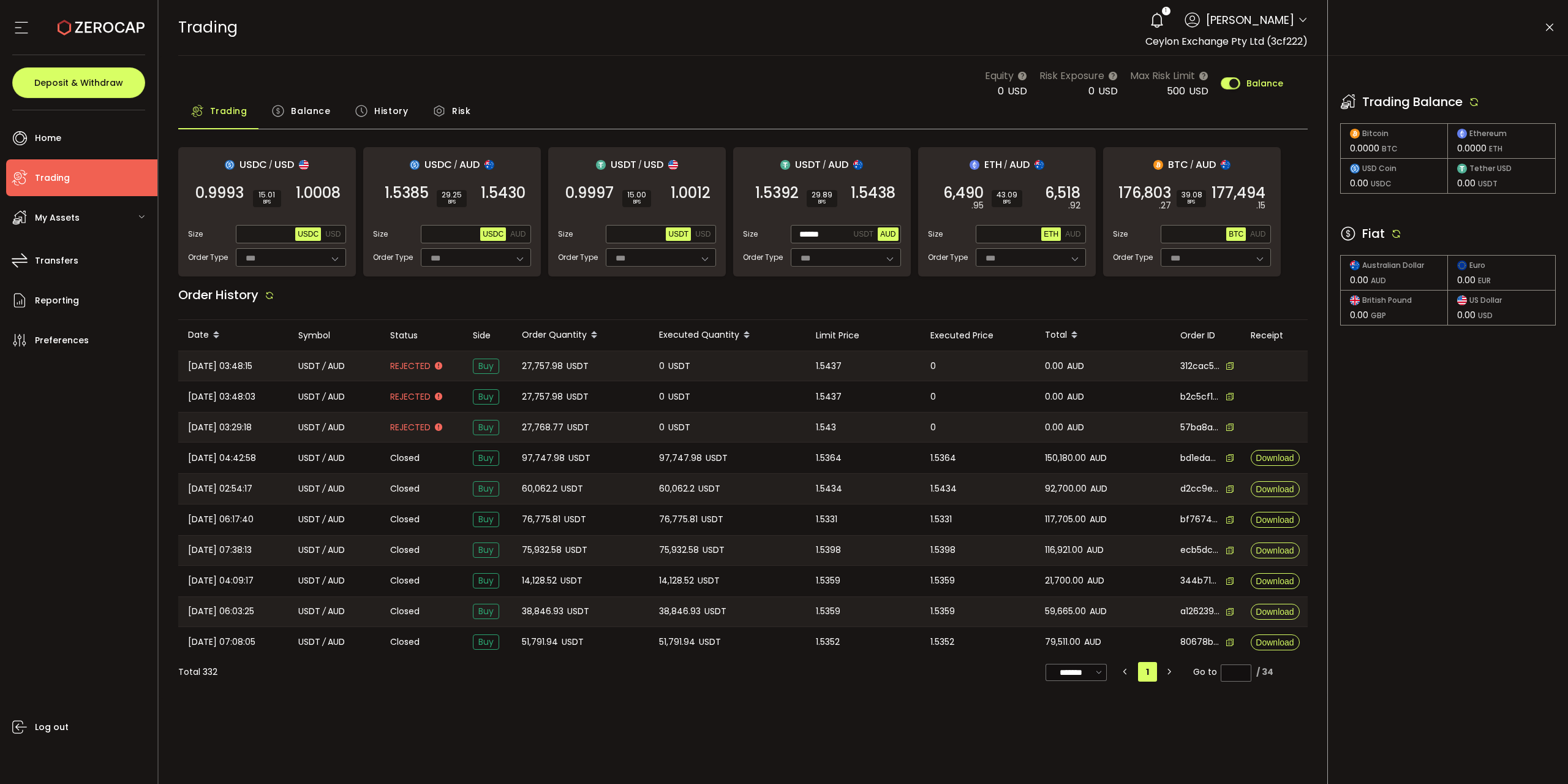
click at [1401, 236] on icon at bounding box center [1396, 233] width 11 height 11
click at [1394, 233] on icon at bounding box center [1396, 233] width 11 height 11
click at [1475, 100] on icon at bounding box center [1475, 102] width 11 height 11
click at [1394, 228] on icon at bounding box center [1396, 233] width 11 height 11
click at [1476, 100] on icon at bounding box center [1475, 102] width 11 height 11
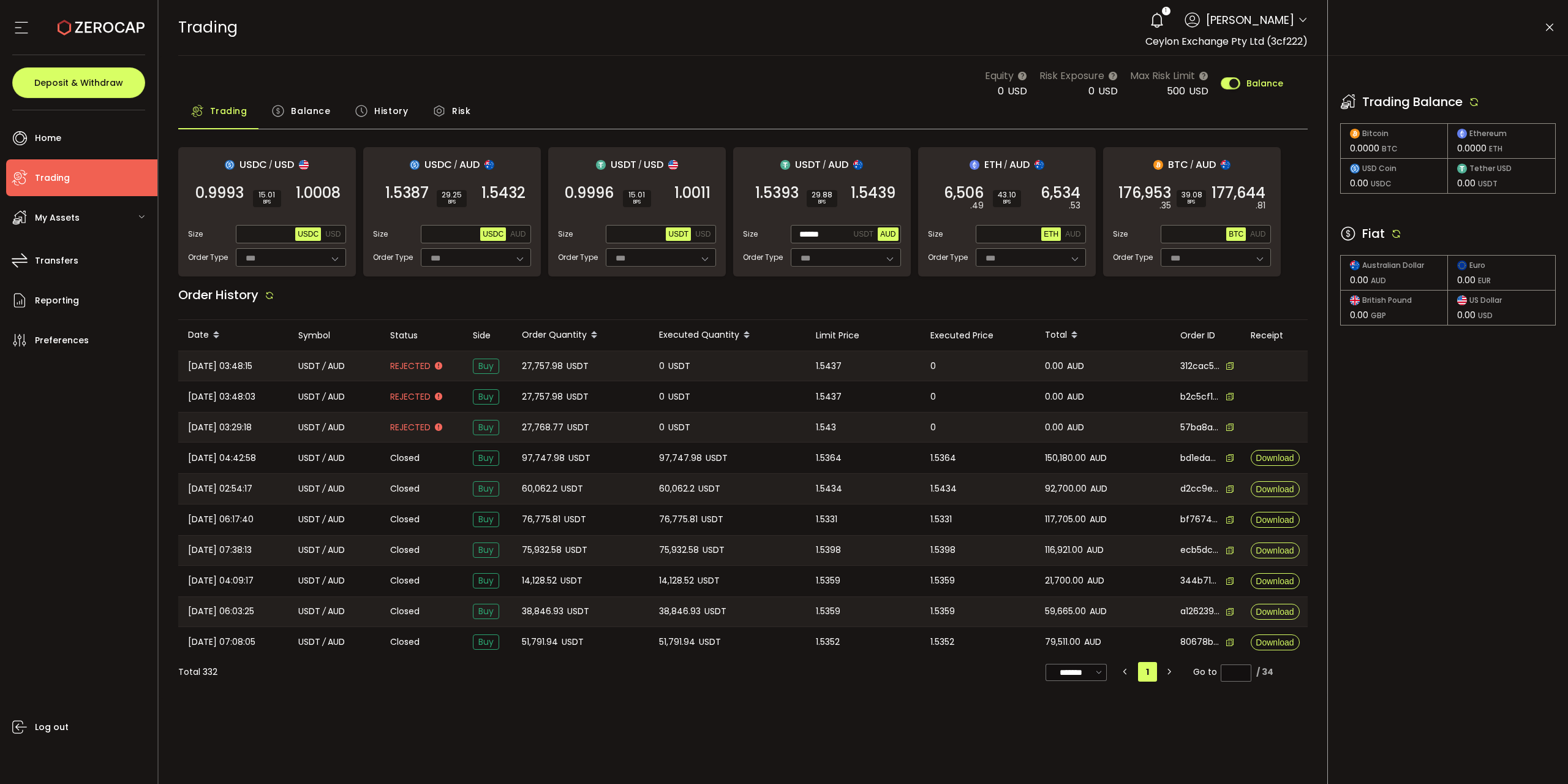
click at [703, 85] on div "Equity 0 USD Risk Exposure 0 USD Max Risk Limit 500 USD Balance" at bounding box center [743, 83] width 1130 height 30
click at [1398, 234] on icon at bounding box center [1396, 233] width 11 height 11
click at [1148, 15] on icon at bounding box center [1156, 20] width 17 height 17
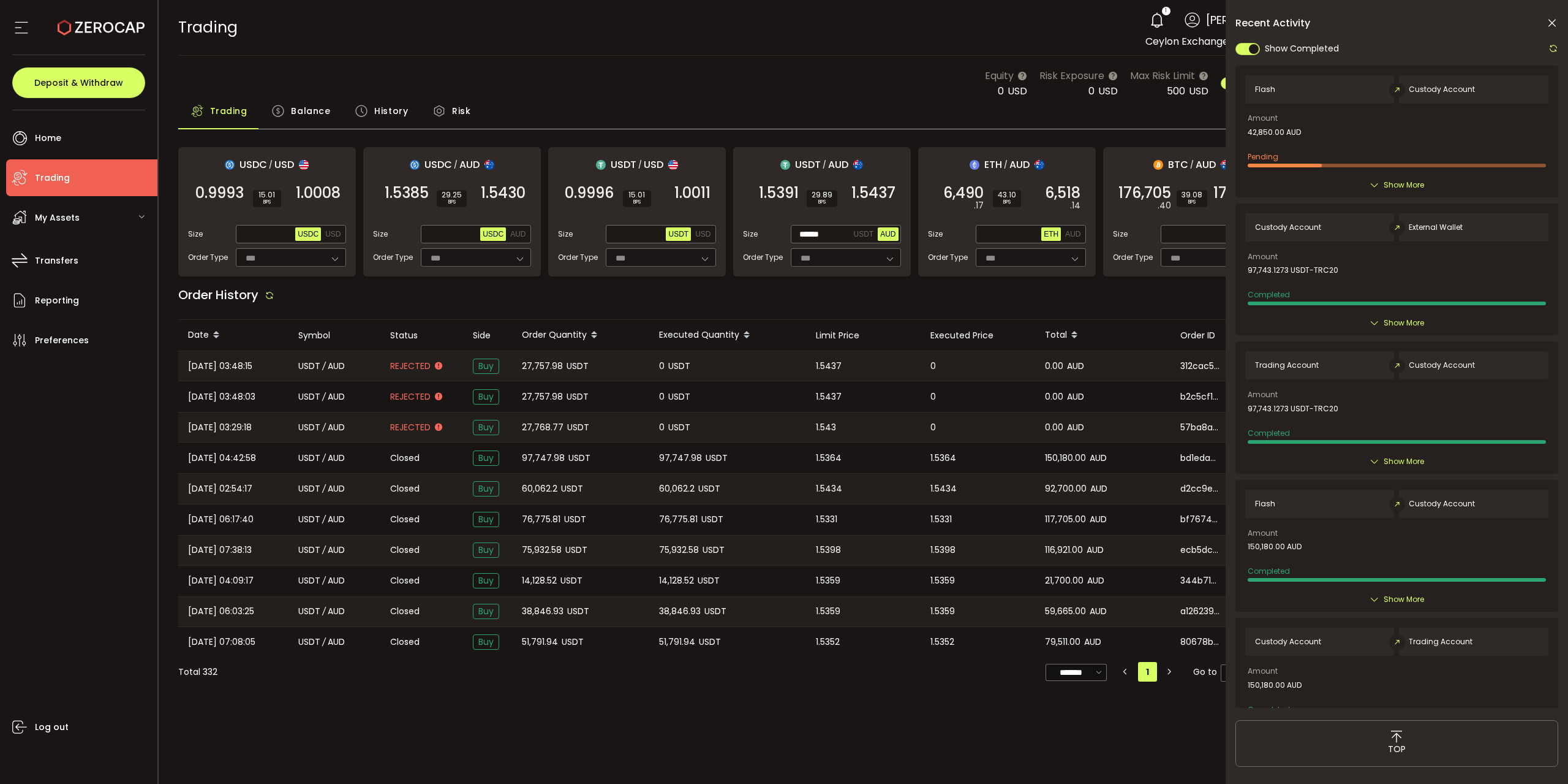
click at [1387, 188] on span "Show More" at bounding box center [1404, 184] width 41 height 12
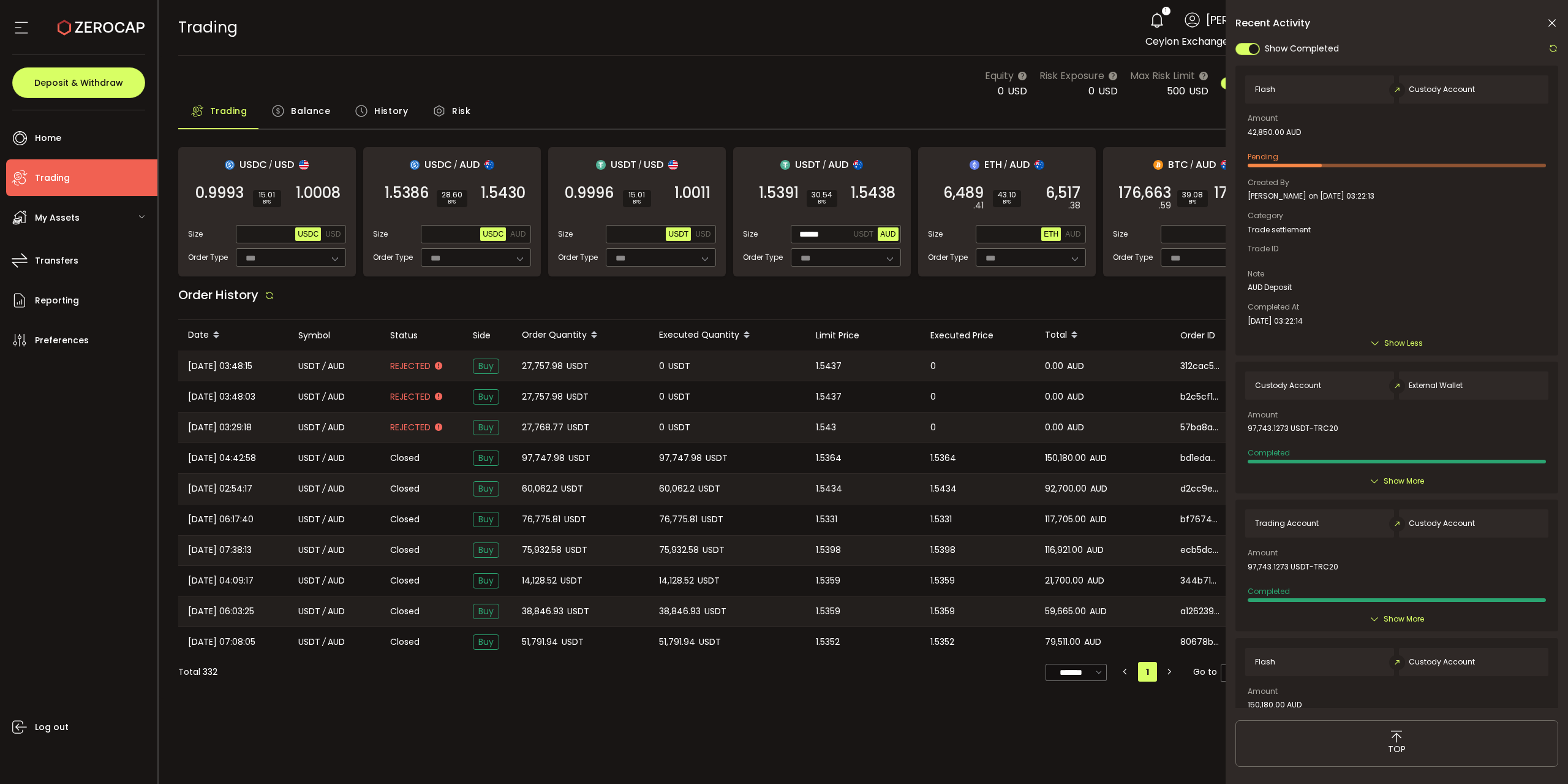
click at [1549, 24] on icon at bounding box center [1552, 23] width 12 height 12
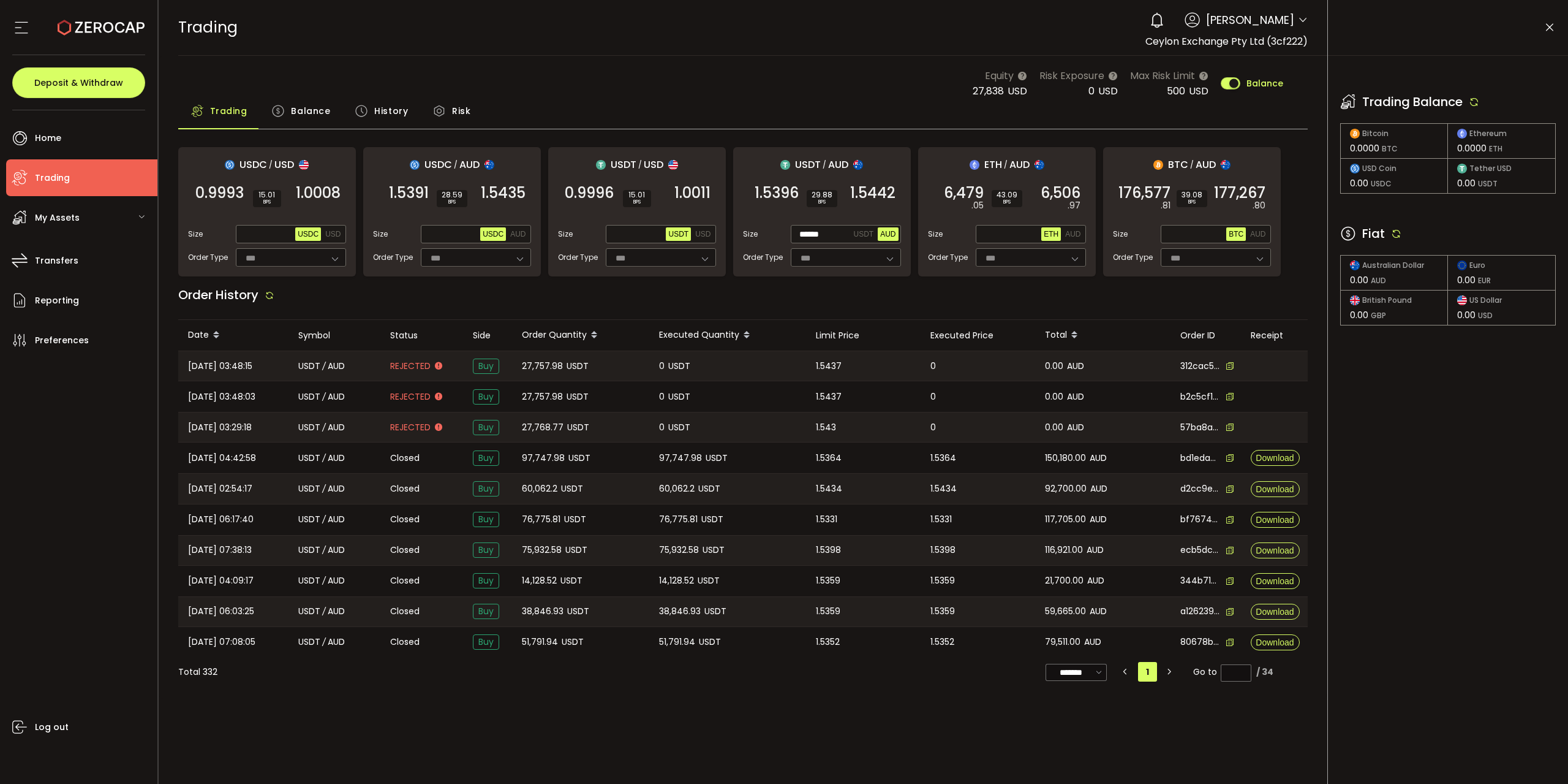
click at [1399, 231] on icon at bounding box center [1396, 233] width 11 height 11
click at [862, 195] on span "1.5442" at bounding box center [873, 193] width 45 height 12
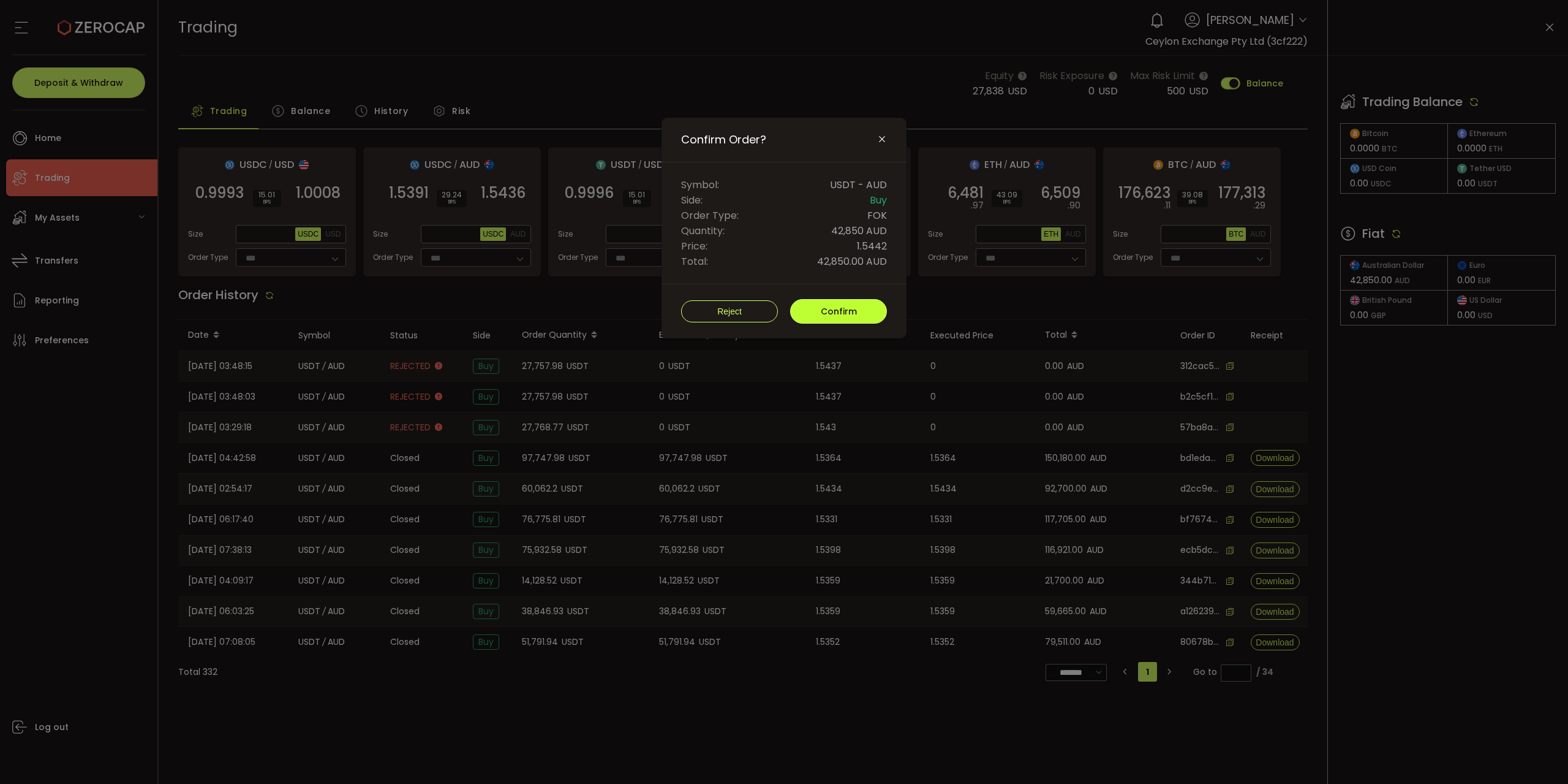
click at [841, 315] on button "Confirm" at bounding box center [838, 312] width 97 height 25
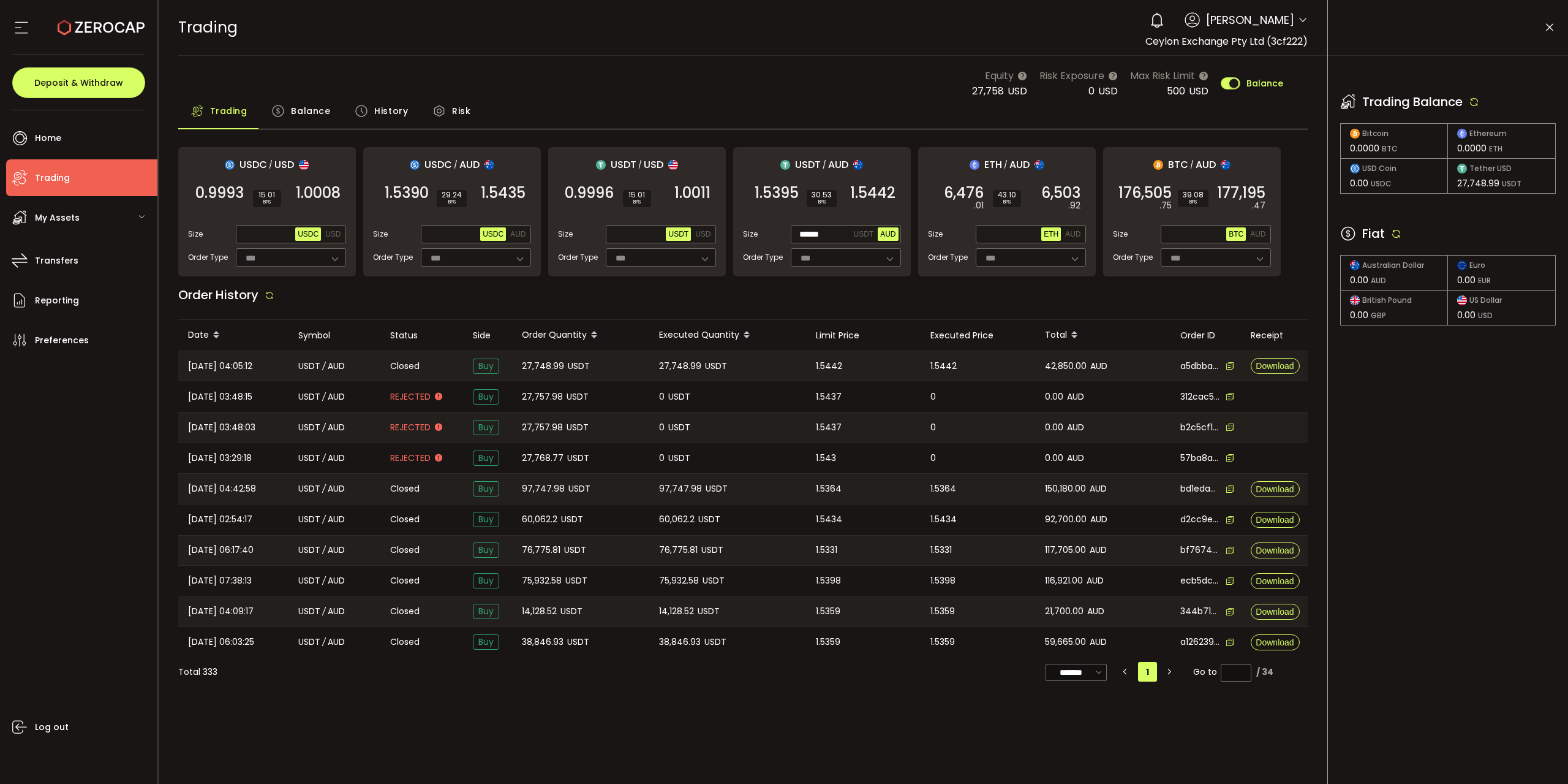
click at [320, 110] on span "Balance" at bounding box center [311, 111] width 40 height 25
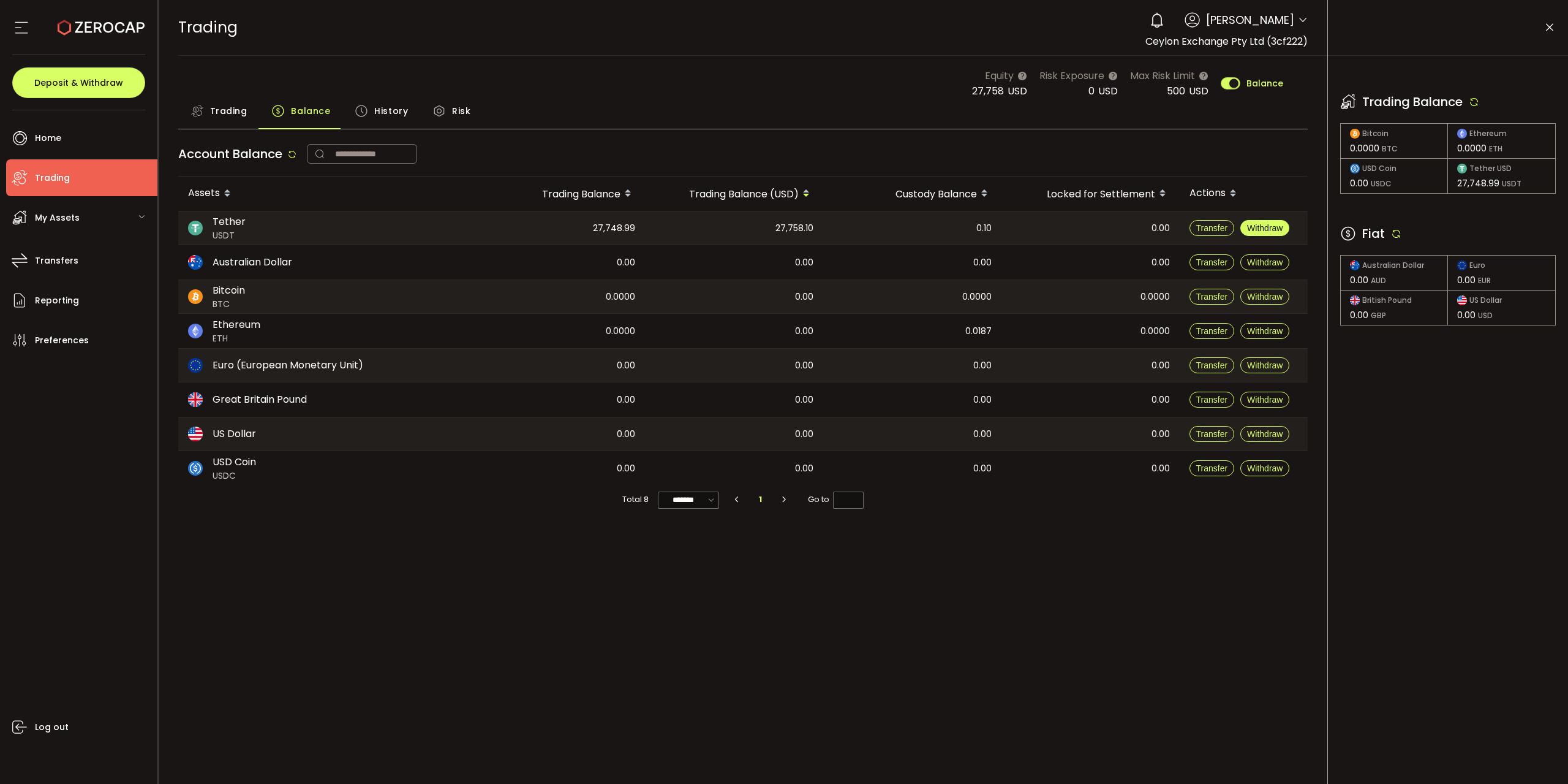
click at [1263, 229] on span "Withdraw" at bounding box center [1265, 228] width 36 height 9
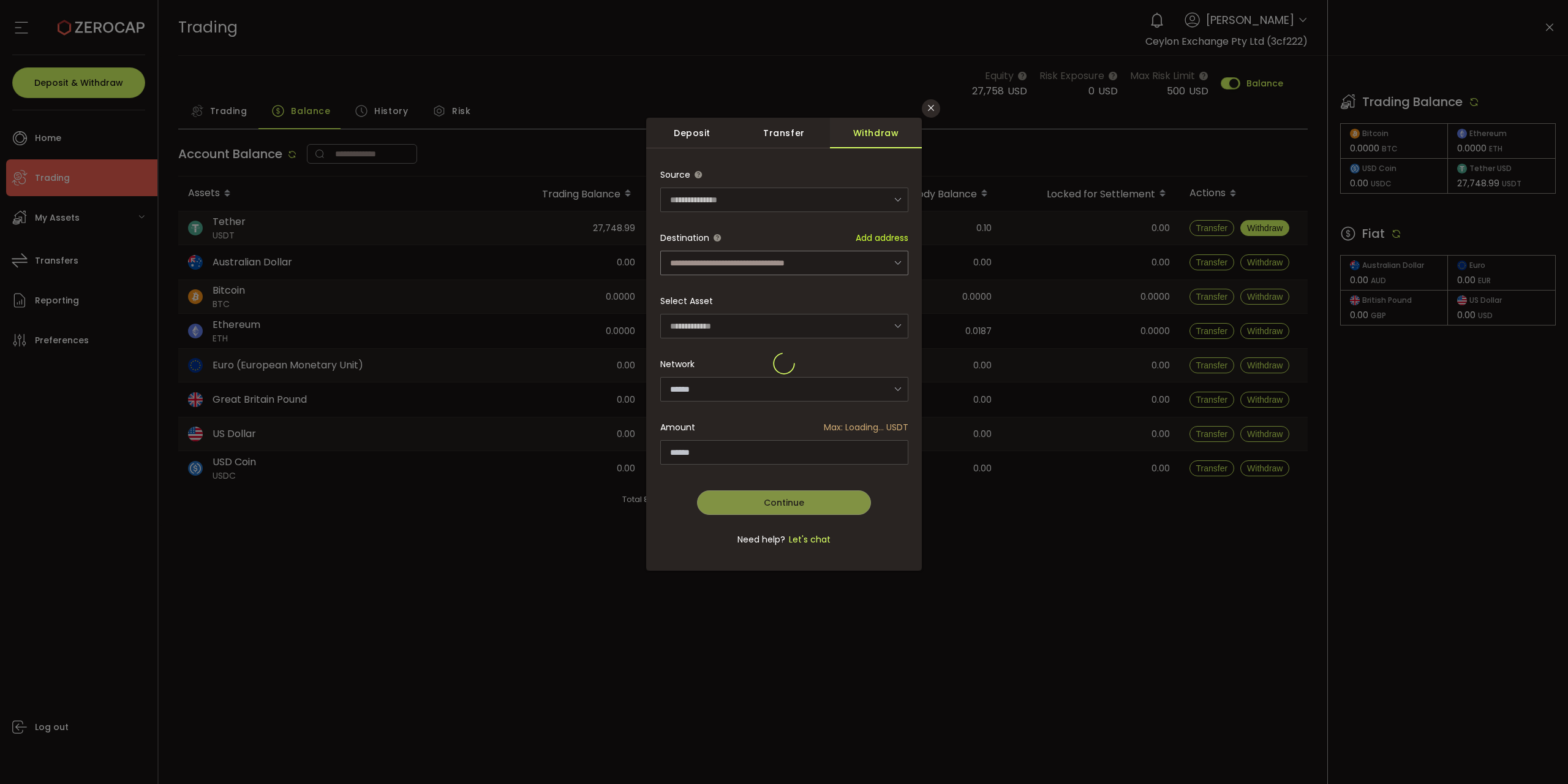
type input "****"
click at [849, 259] on input "dialog" at bounding box center [784, 263] width 248 height 25
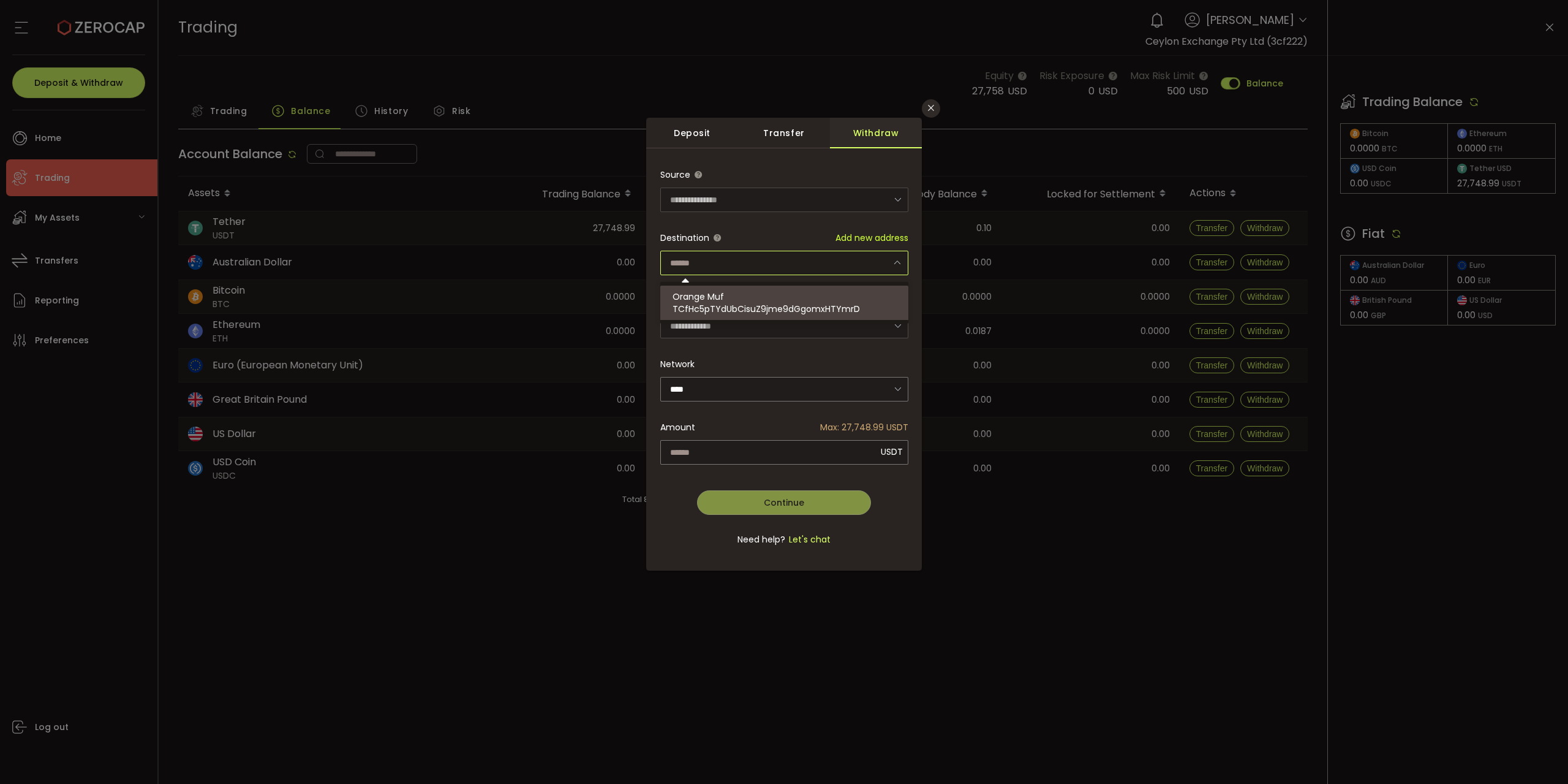
click at [826, 303] on span "TCfHc5pTYdUbCisuZ9jme9dGgomxHTYmrD" at bounding box center [766, 308] width 188 height 12
type input "**********"
click at [831, 454] on input "dialog" at bounding box center [784, 452] width 248 height 25
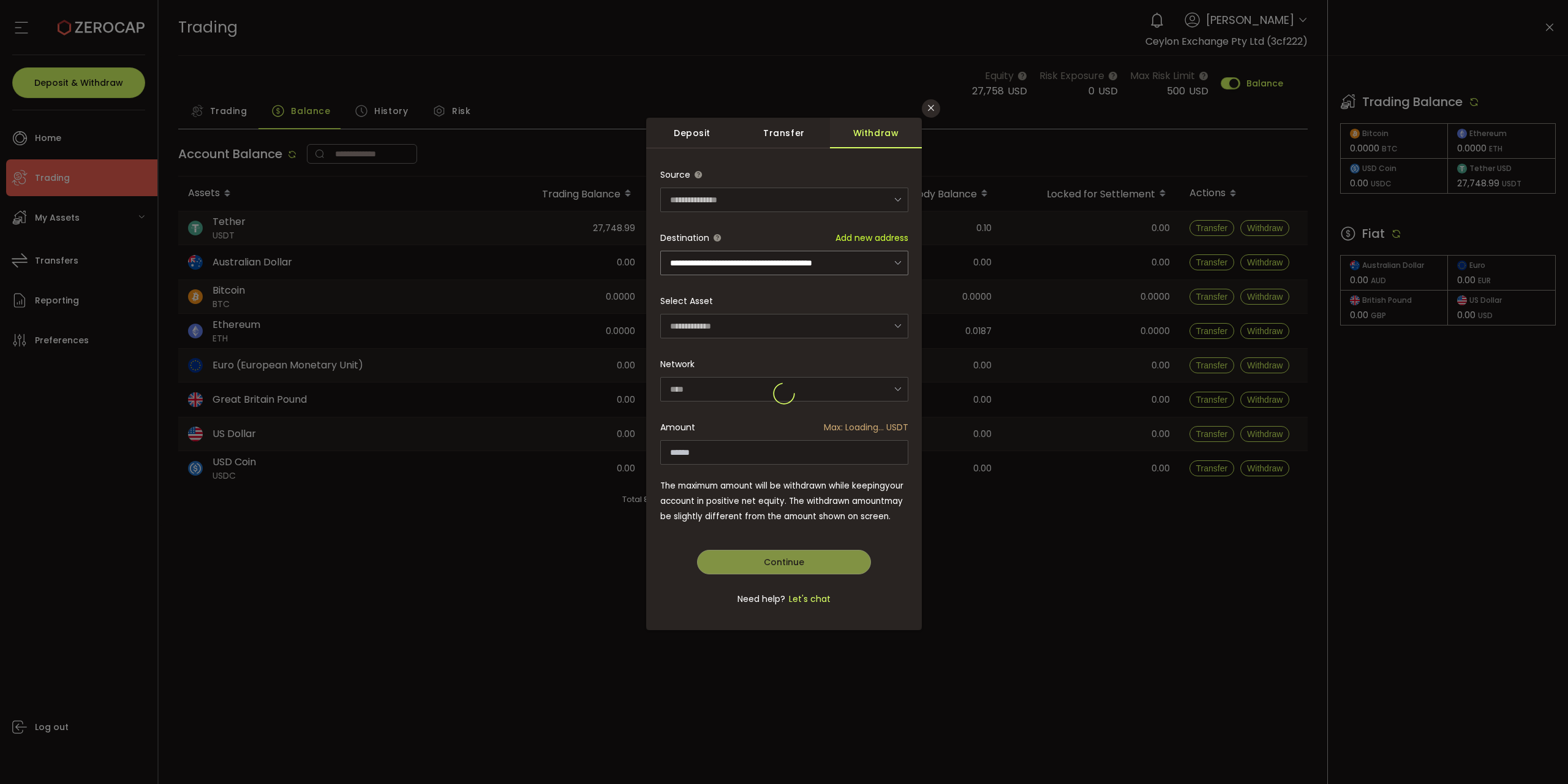
click at [838, 452] on div "**********" at bounding box center [784, 393] width 248 height 462
type input "*********"
click at [793, 554] on div "**********" at bounding box center [784, 393] width 248 height 462
click at [798, 560] on span "Continue" at bounding box center [784, 561] width 41 height 12
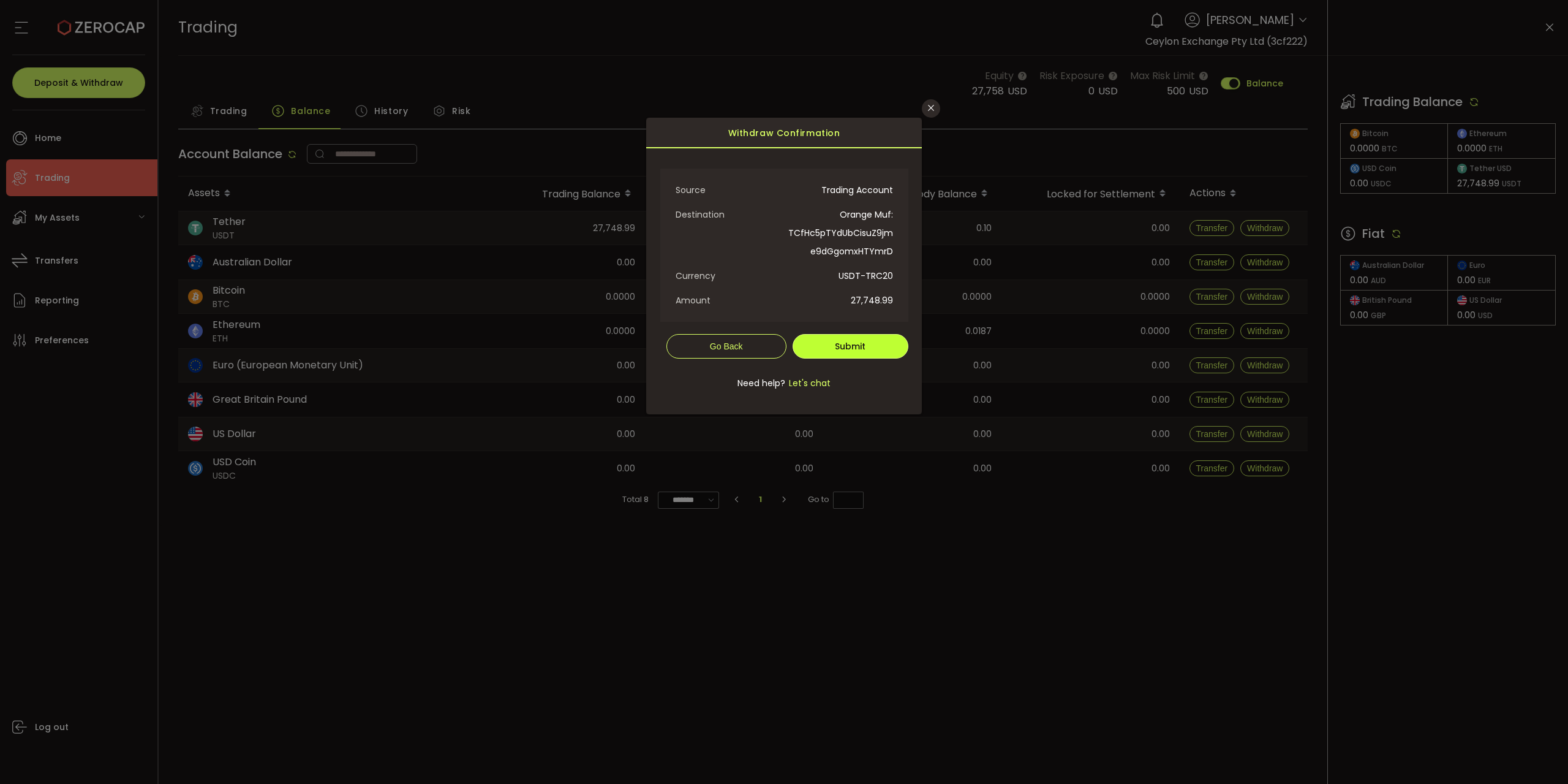
click at [872, 347] on button "Submit" at bounding box center [851, 347] width 116 height 25
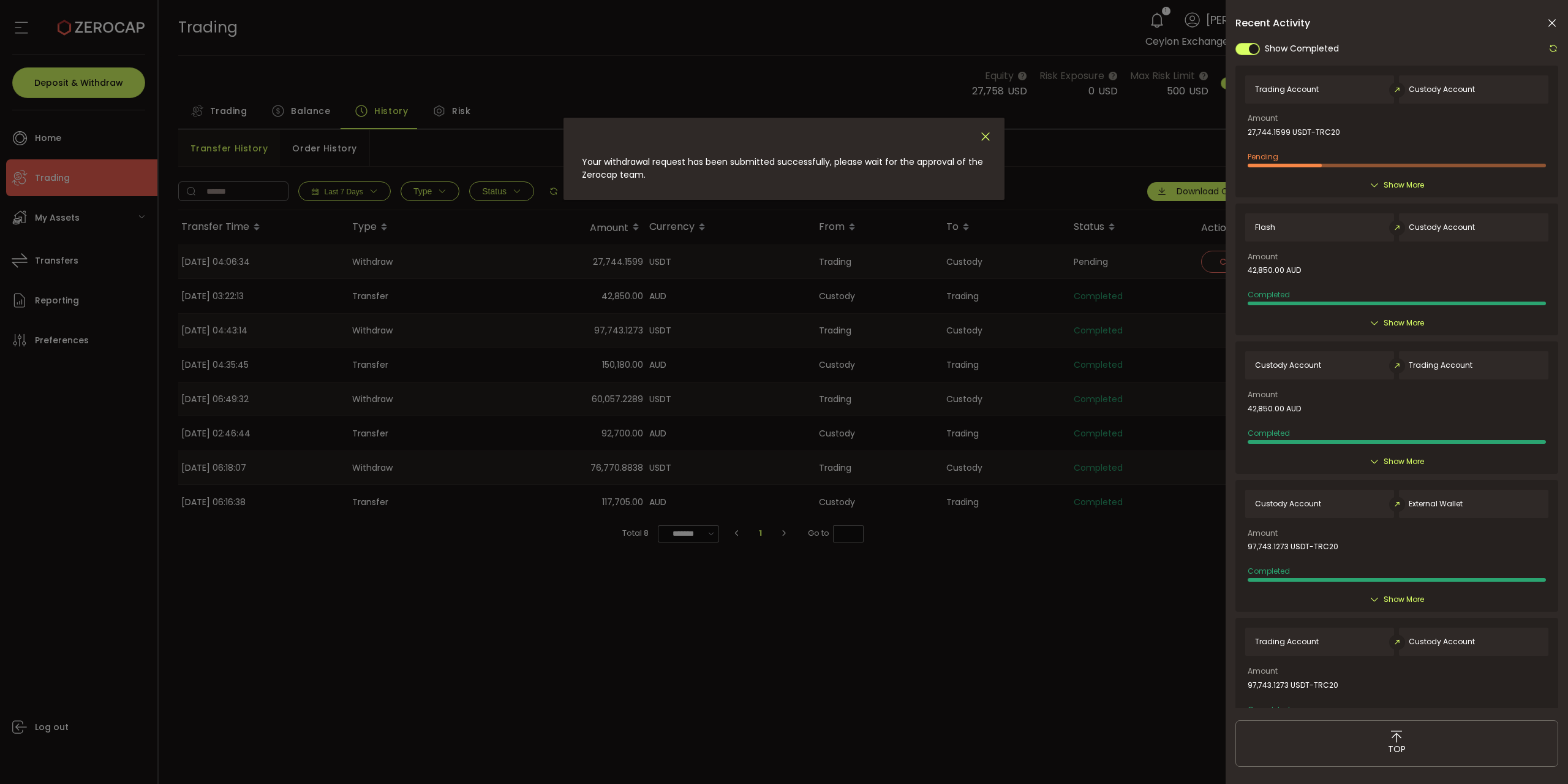
click at [986, 137] on icon "Close" at bounding box center [986, 137] width 13 height 13
